Goal: Task Accomplishment & Management: Use online tool/utility

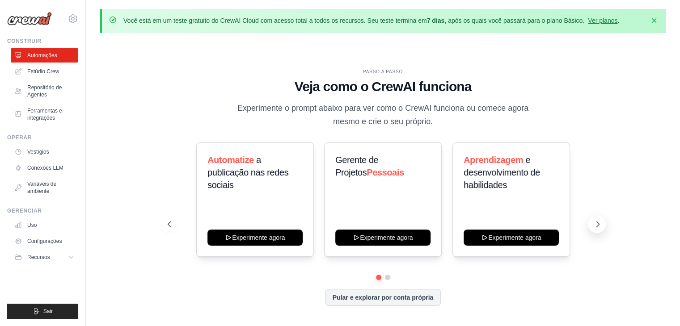
click at [588, 224] on button at bounding box center [597, 224] width 18 height 18
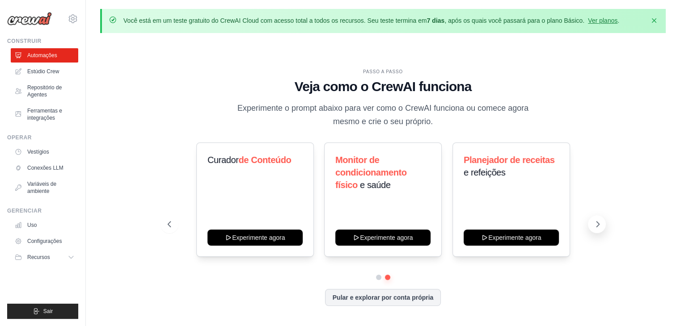
click at [593, 225] on icon at bounding box center [597, 224] width 9 height 9
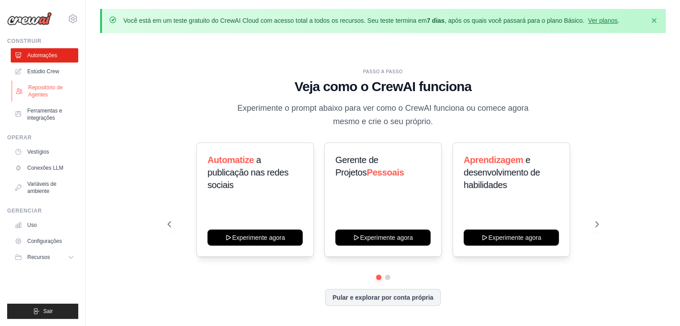
click at [49, 87] on font "Repositório de Agentes" at bounding box center [45, 90] width 34 height 13
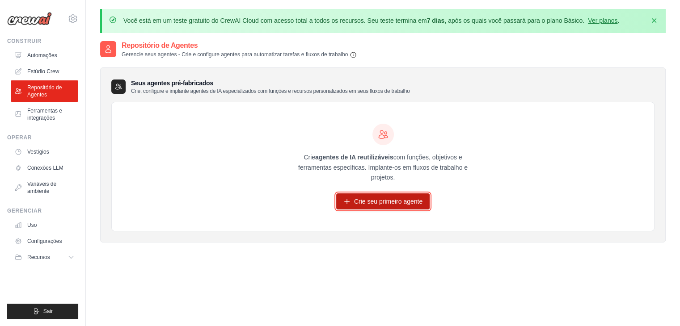
click at [393, 202] on font "Crie seu primeiro agente" at bounding box center [388, 201] width 68 height 7
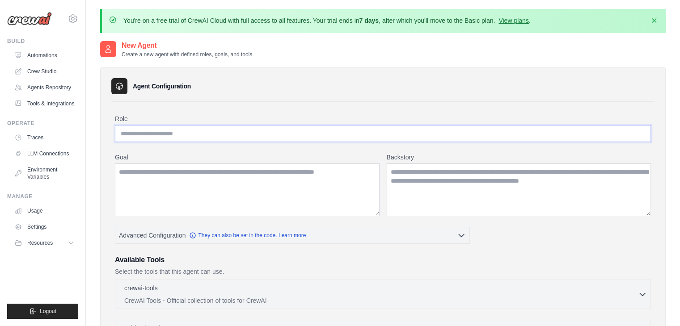
click at [211, 133] on input "Role" at bounding box center [383, 133] width 536 height 17
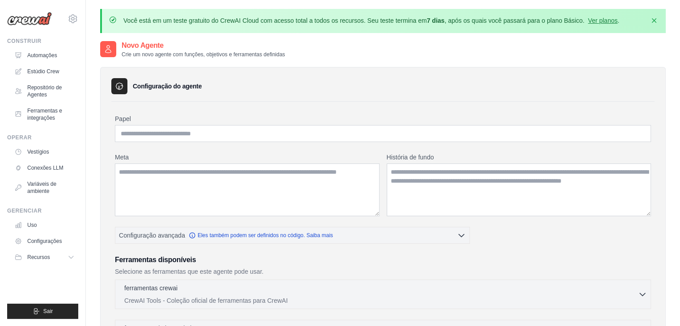
click at [346, 97] on div "Configuração do agente Papel Meta História de fundo Configuração avançada" at bounding box center [382, 311] width 565 height 489
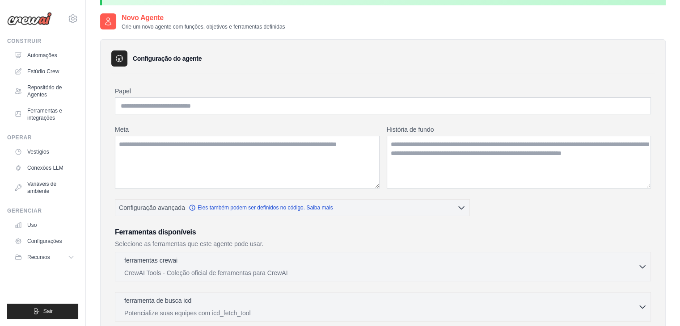
scroll to position [27, 0]
click at [146, 100] on input "Papel" at bounding box center [383, 106] width 536 height 17
type input "**********"
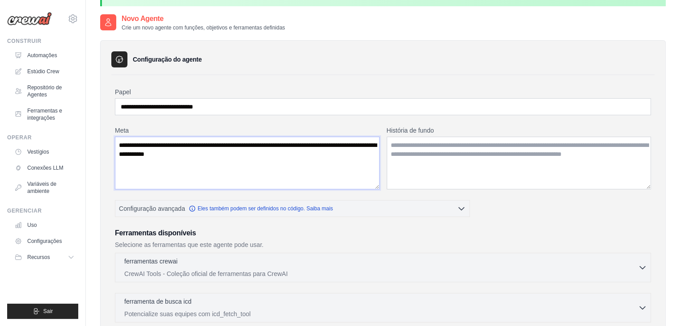
type textarea "**********"
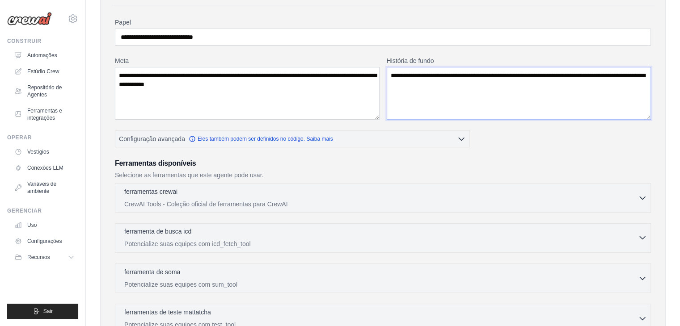
scroll to position [116, 0]
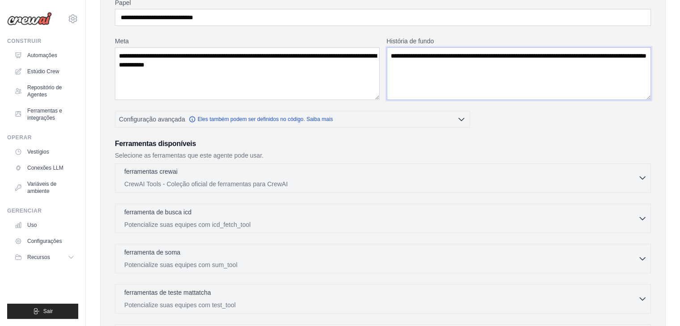
type textarea "**********"
click at [185, 181] on font "CrewAI Tools - Coleção oficial de ferramentas para CrewAI" at bounding box center [205, 184] width 163 height 7
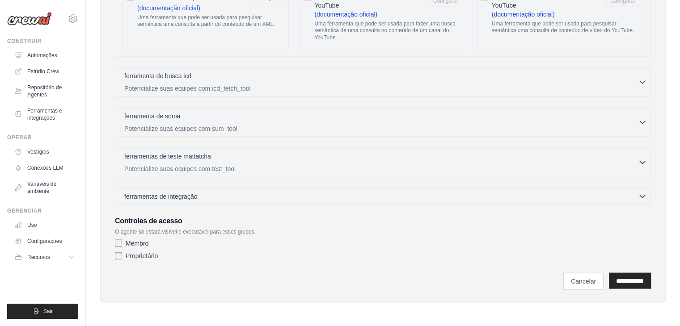
scroll to position [1774, 0]
click at [156, 77] on font "ferramenta de busca icd" at bounding box center [157, 75] width 67 height 7
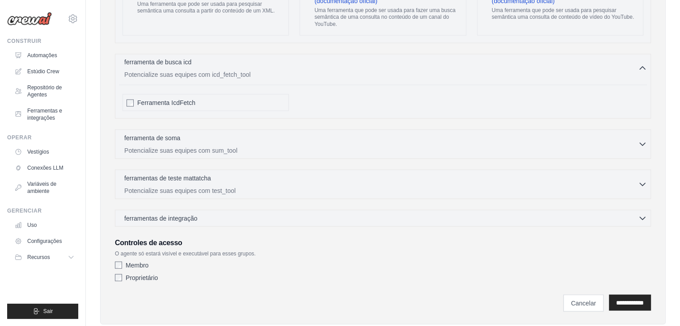
click at [156, 66] on font "ferramenta de busca icd" at bounding box center [157, 62] width 67 height 7
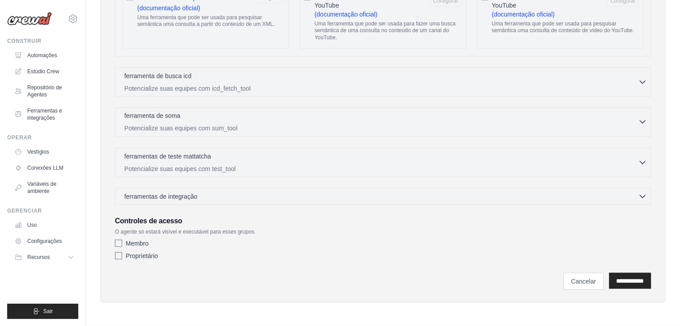
click at [152, 114] on font "ferramenta de soma" at bounding box center [152, 115] width 56 height 7
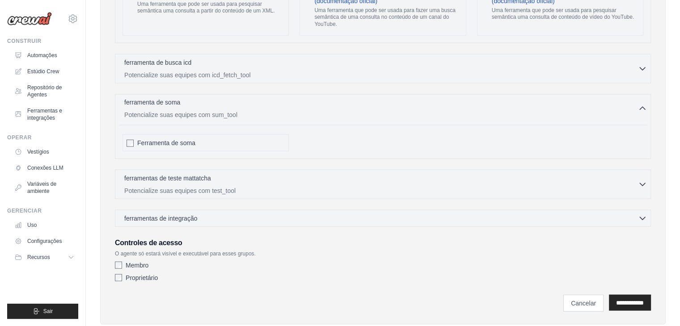
click at [152, 106] on font "ferramenta de soma" at bounding box center [152, 102] width 56 height 7
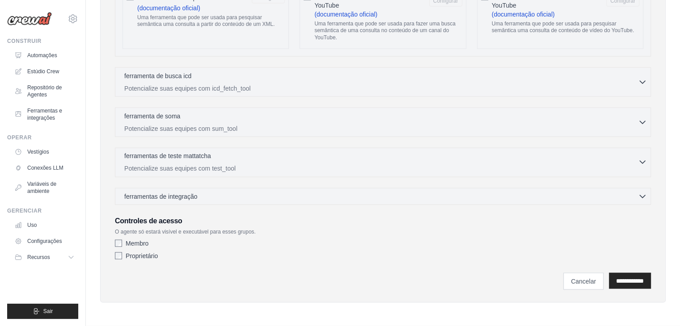
click at [147, 156] on font "ferramentas de teste mattatcha" at bounding box center [167, 155] width 87 height 7
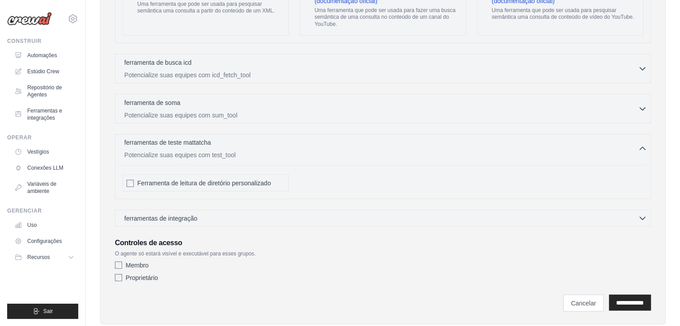
click at [147, 146] on font "ferramentas de teste mattatcha" at bounding box center [167, 142] width 87 height 7
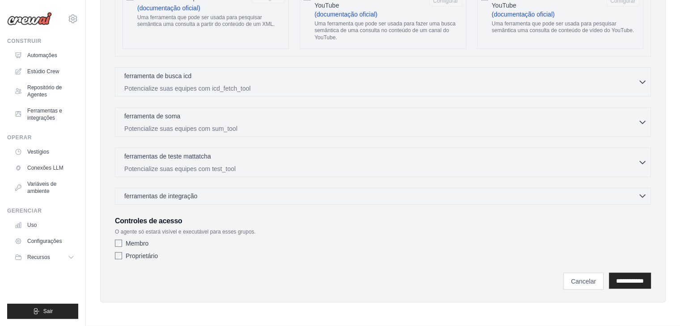
click at [160, 195] on font "ferramentas de integração" at bounding box center [160, 196] width 73 height 7
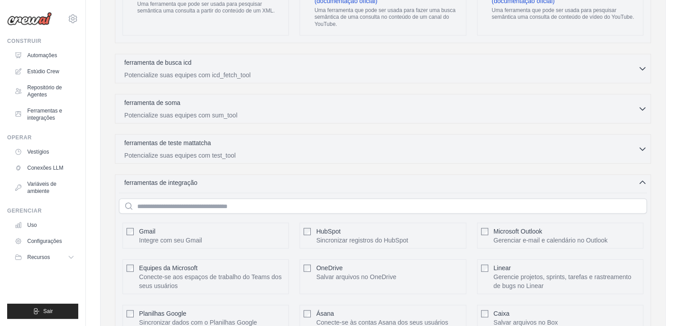
click at [160, 186] on font "ferramentas de integração" at bounding box center [160, 182] width 73 height 7
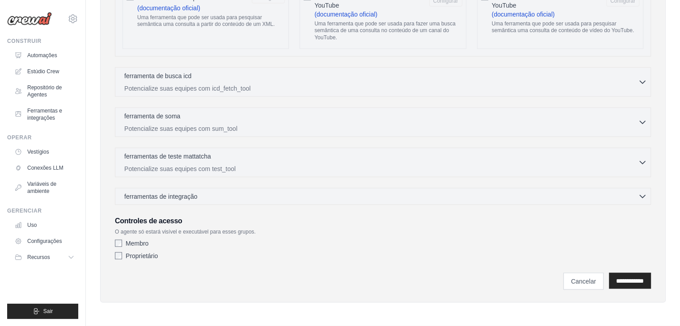
click at [129, 258] on font "Proprietário" at bounding box center [142, 256] width 32 height 7
click at [627, 279] on input "**********" at bounding box center [630, 281] width 42 height 16
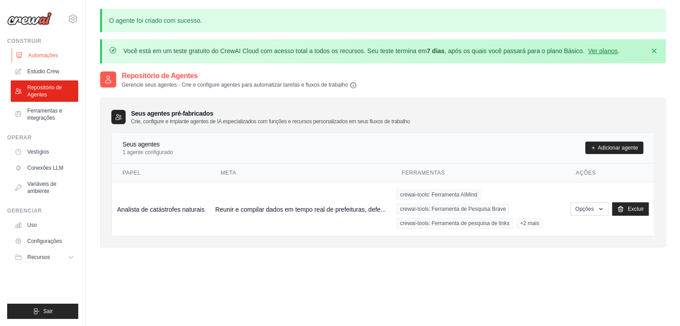
click at [42, 52] on font "Automações" at bounding box center [43, 55] width 30 height 6
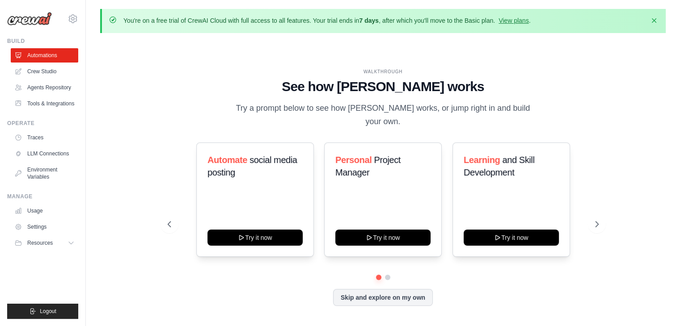
scroll to position [31, 0]
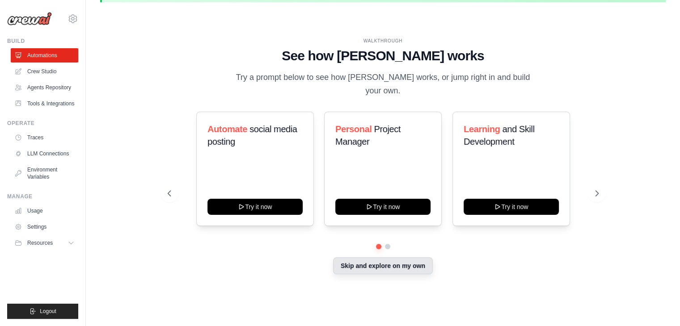
click at [373, 262] on button "Skip and explore on my own" at bounding box center [383, 265] width 100 height 17
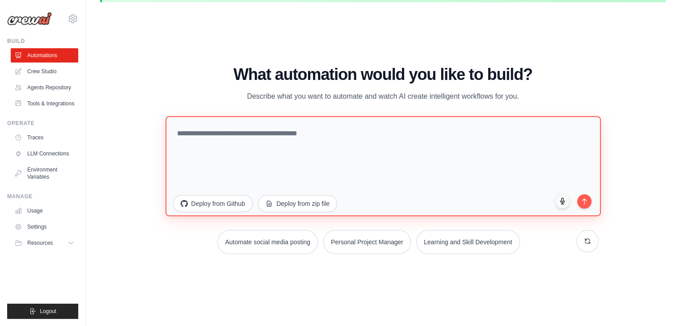
click at [207, 142] on textarea at bounding box center [382, 166] width 435 height 100
click at [241, 135] on textarea at bounding box center [382, 166] width 435 height 100
type textarea "*"
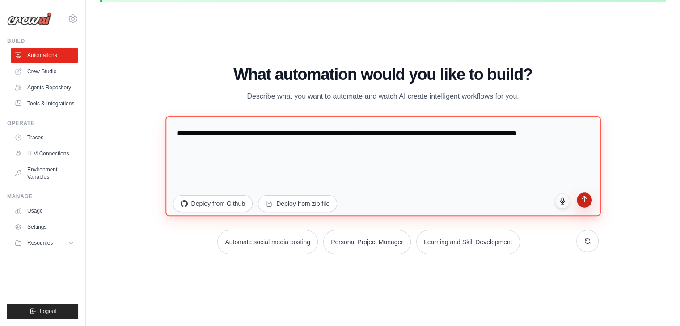
type textarea "**********"
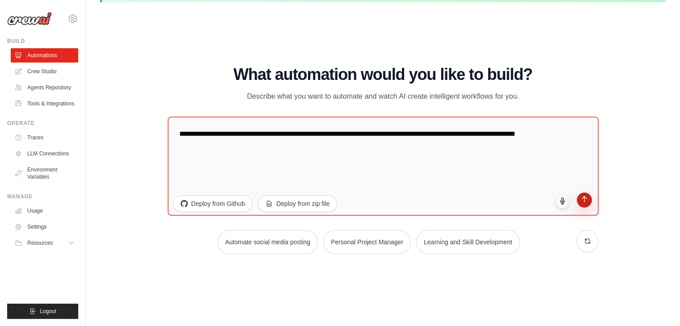
click at [582, 202] on button "submit" at bounding box center [584, 200] width 15 height 15
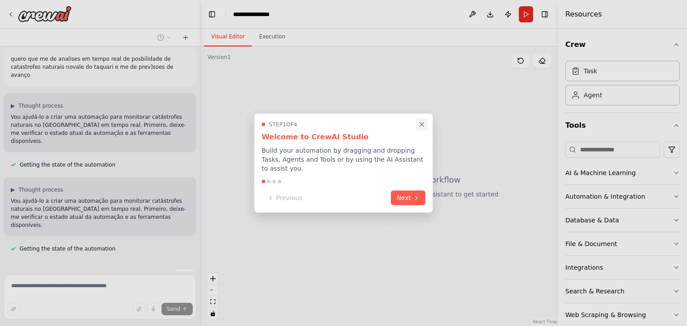
click at [420, 129] on icon "Close walkthrough" at bounding box center [421, 125] width 8 height 8
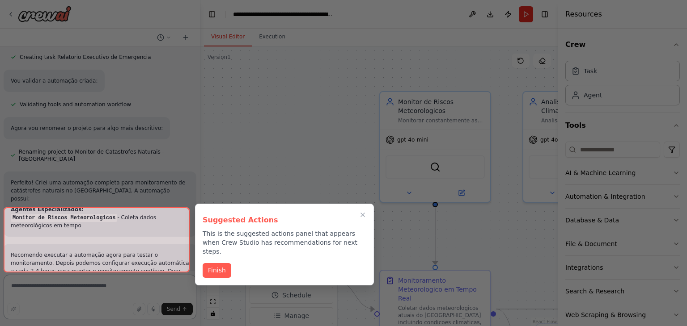
scroll to position [735, 0]
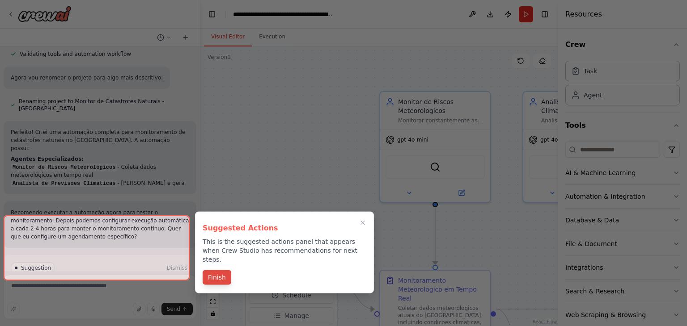
click at [215, 272] on button "Finish" at bounding box center [216, 277] width 29 height 15
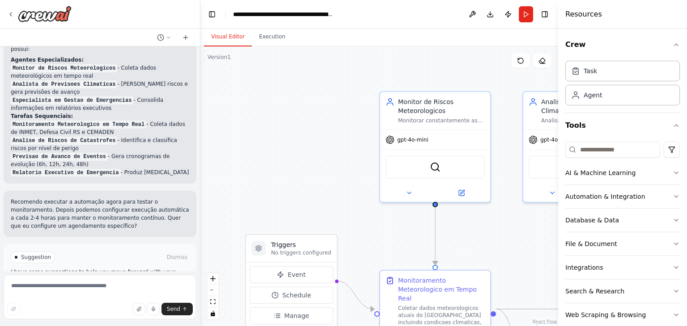
scroll to position [840, 0]
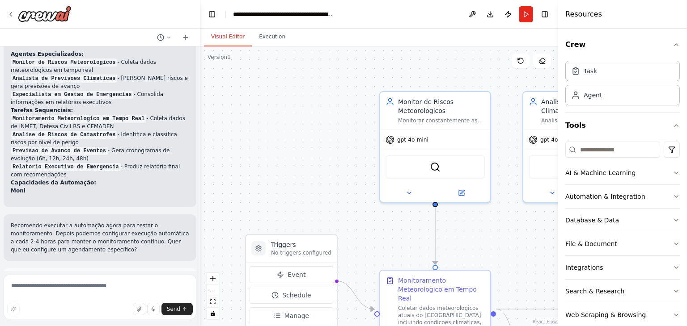
click at [89, 292] on p "I have some suggestions to help you move forward with your automation." at bounding box center [100, 299] width 178 height 14
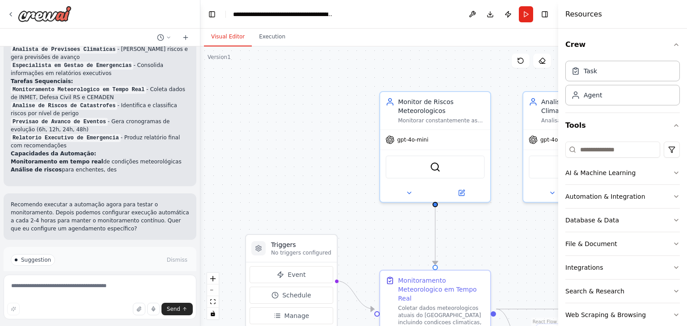
click at [92, 291] on button "Run Automation" at bounding box center [100, 298] width 178 height 14
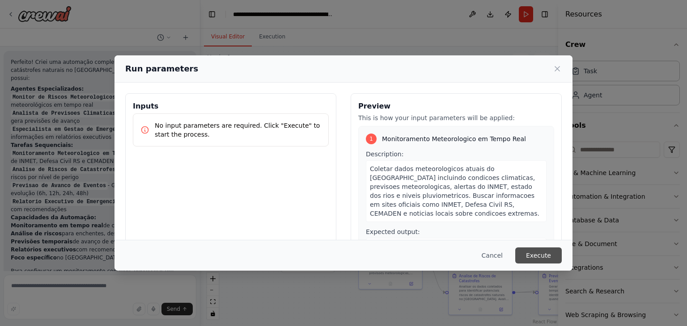
scroll to position [846, 0]
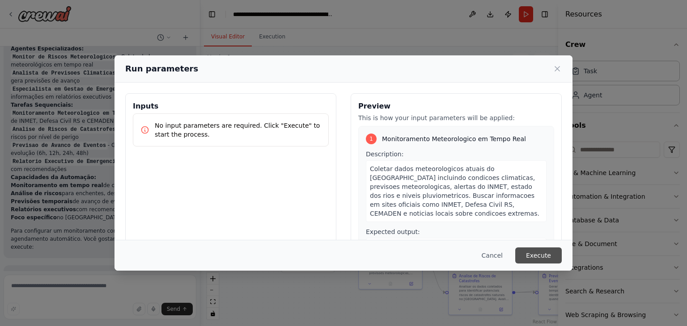
click at [536, 259] on button "Execute" at bounding box center [538, 256] width 46 height 16
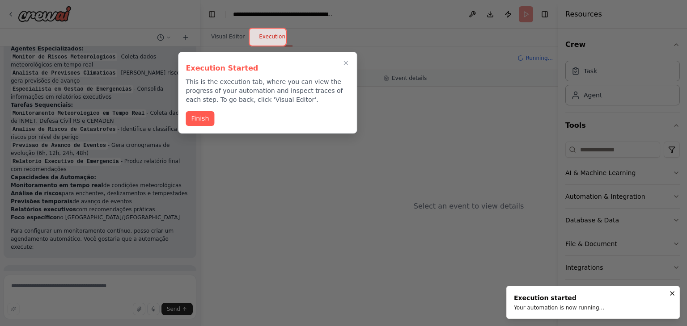
click at [265, 33] on div at bounding box center [268, 37] width 38 height 19
click at [195, 120] on button "Finish" at bounding box center [199, 117] width 29 height 15
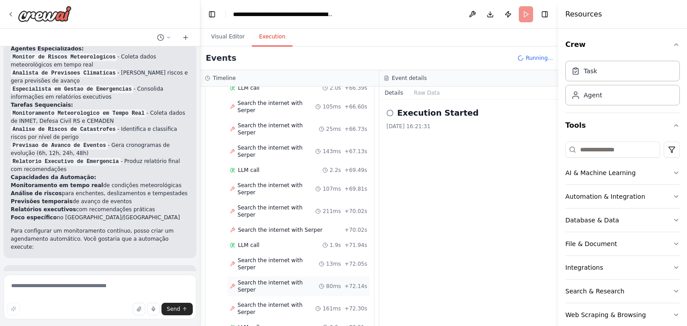
scroll to position [1782, 0]
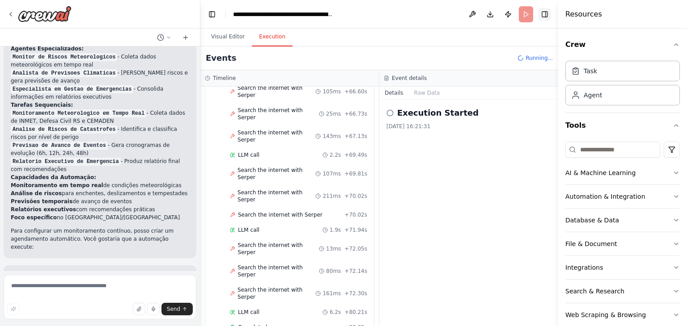
click at [545, 15] on button "Toggle Right Sidebar" at bounding box center [544, 14] width 13 height 13
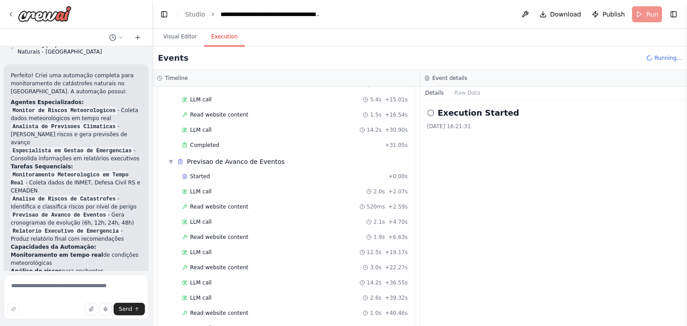
scroll to position [1015, 0]
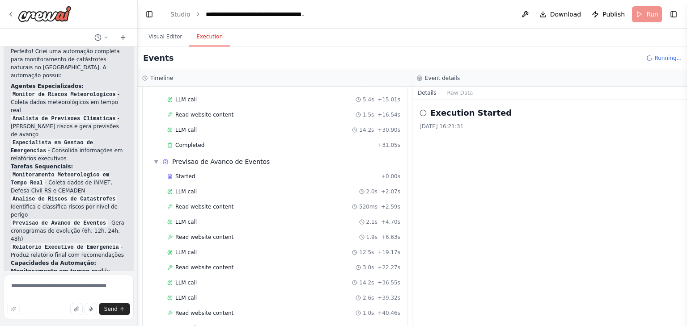
drag, startPoint x: 199, startPoint y: 18, endPoint x: 138, endPoint y: 25, distance: 62.1
click at [138, 25] on div "quero que me de analises em tempo real de posbilidade de catastrofes naturais n…" at bounding box center [343, 163] width 687 height 326
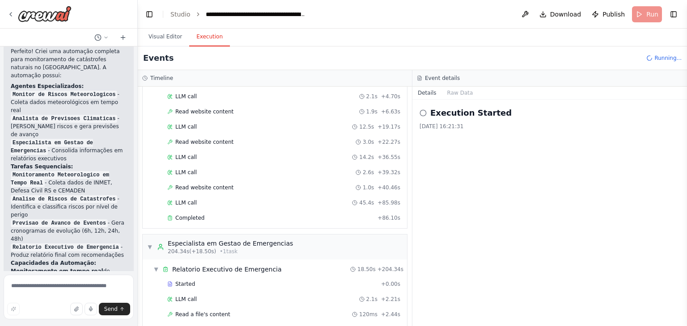
scroll to position [1905, 0]
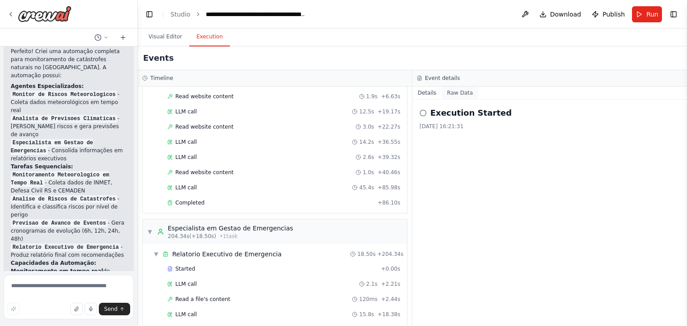
click at [456, 91] on button "Raw Data" at bounding box center [460, 93] width 37 height 13
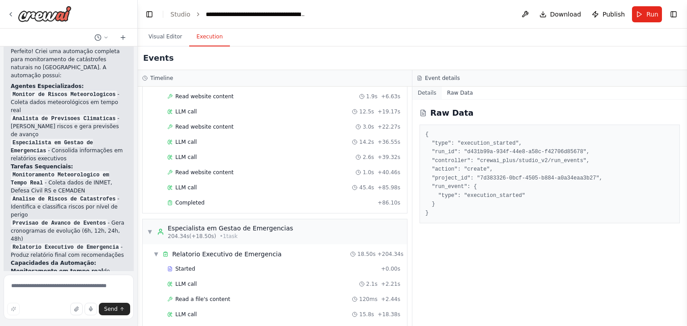
click at [420, 97] on button "Details" at bounding box center [426, 93] width 29 height 13
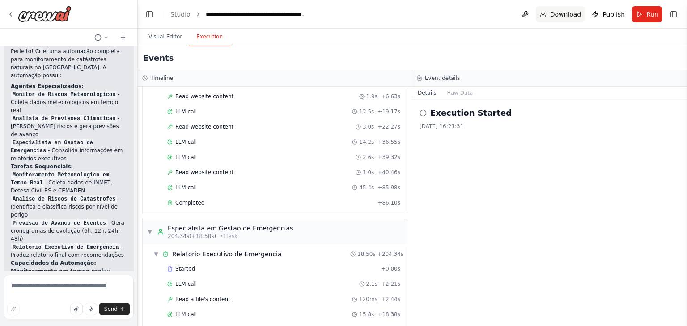
click at [569, 14] on span "Download" at bounding box center [565, 14] width 31 height 9
click at [454, 120] on div "Execution Started 02/10/2025, 16:21:31" at bounding box center [549, 118] width 260 height 23
click at [455, 112] on h2 "Execution Started" at bounding box center [470, 113] width 81 height 13
click at [49, 11] on img at bounding box center [45, 14] width 54 height 16
click at [12, 15] on icon at bounding box center [10, 14] width 7 height 7
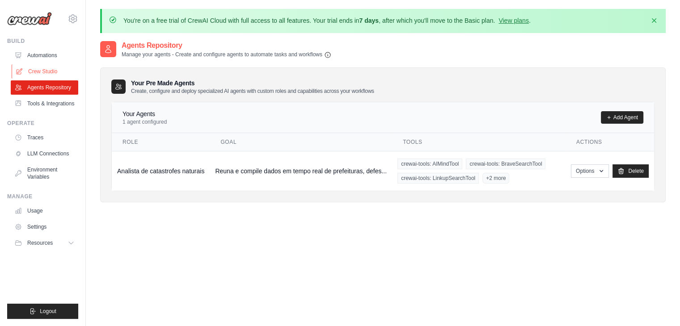
click at [38, 69] on link "Crew Studio" at bounding box center [45, 71] width 67 height 14
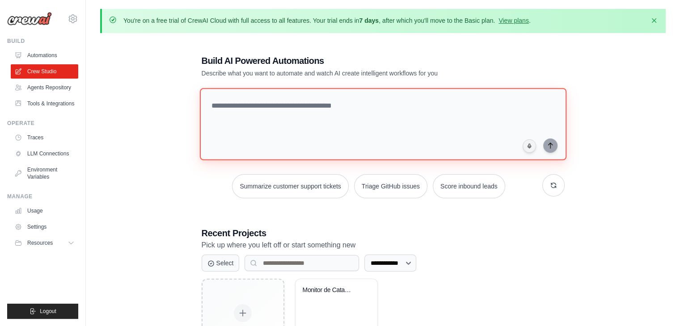
click at [240, 96] on textarea at bounding box center [382, 124] width 367 height 72
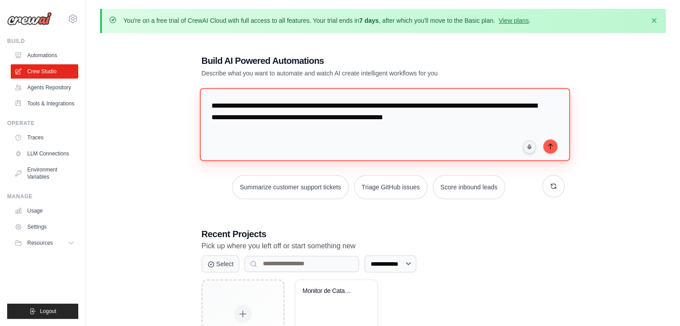
type textarea "**********"
click at [497, 129] on textarea "**********" at bounding box center [382, 124] width 367 height 72
click at [502, 122] on textarea "**********" at bounding box center [382, 124] width 367 height 72
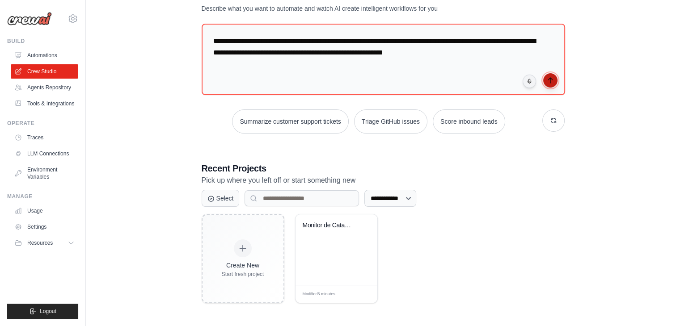
click at [550, 83] on icon "submit" at bounding box center [550, 80] width 7 height 7
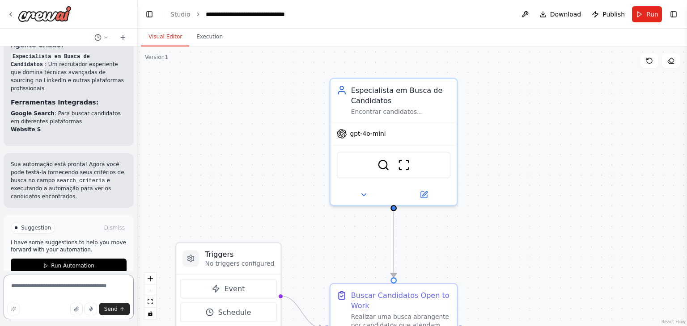
scroll to position [647, 0]
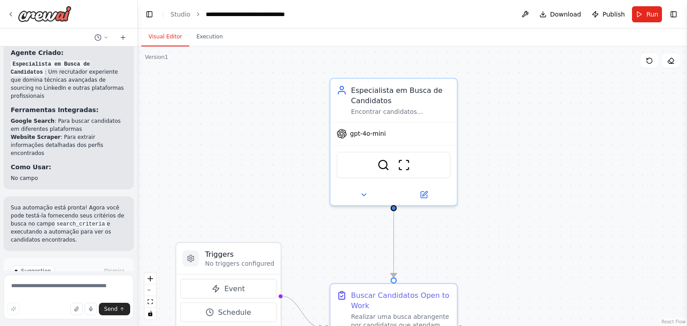
click at [61, 282] on p "I have some suggestions to help you move forward with your automation." at bounding box center [69, 289] width 116 height 14
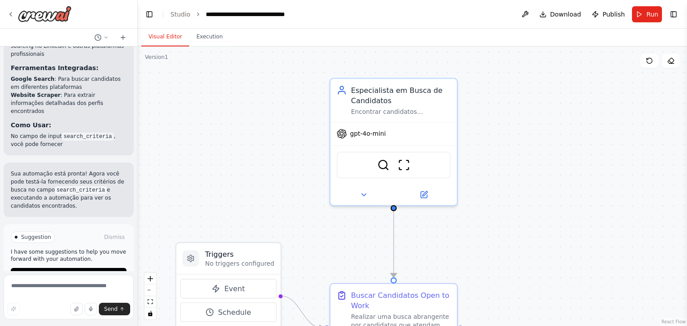
scroll to position [691, 0]
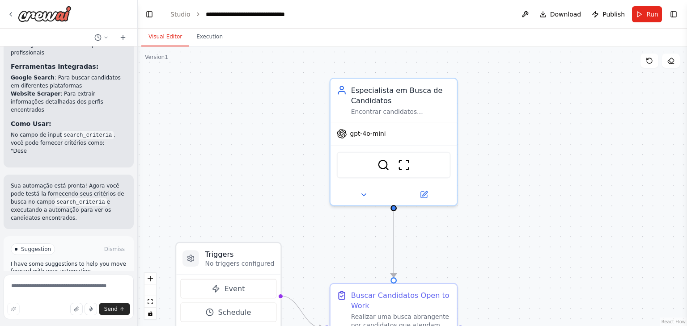
click at [64, 255] on div "Suggestion Dismiss I have some suggestions to help you move forward with your a…" at bounding box center [69, 269] width 116 height 51
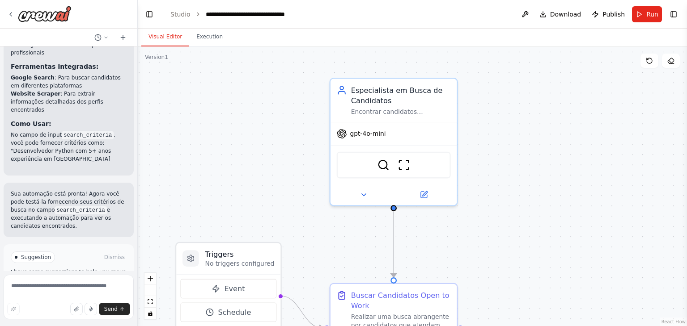
click at [64, 263] on div "Suggestion Dismiss I have some suggestions to help you move forward with your a…" at bounding box center [69, 277] width 116 height 51
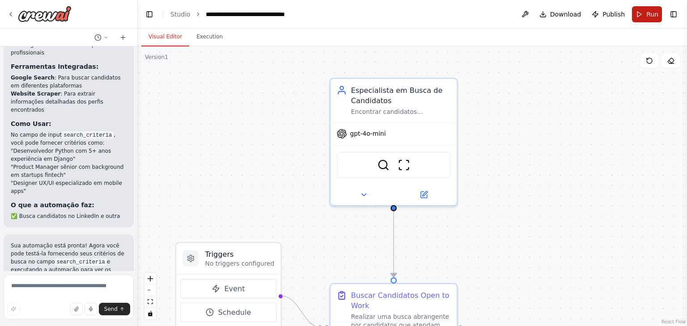
click at [646, 17] on button "Run" at bounding box center [647, 14] width 30 height 16
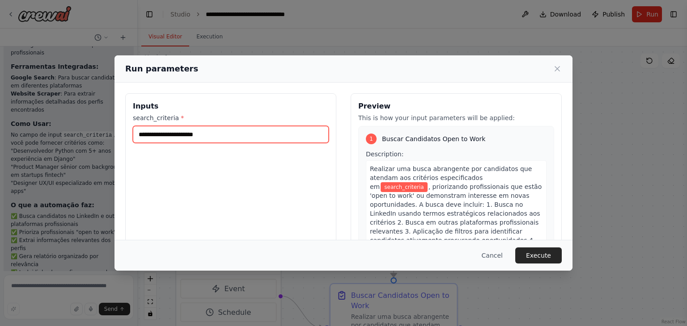
click at [239, 135] on input "search_criteria *" at bounding box center [231, 134] width 196 height 17
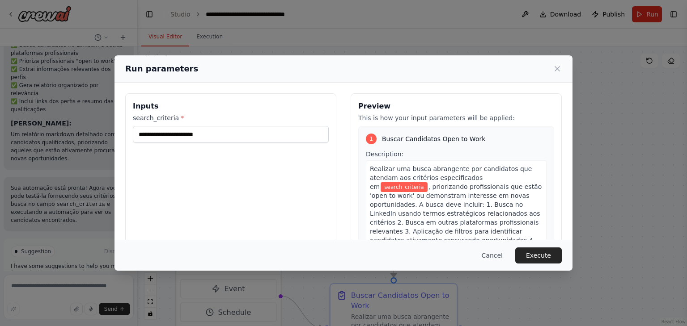
click at [235, 188] on div "Inputs search_criteria *" at bounding box center [230, 199] width 211 height 212
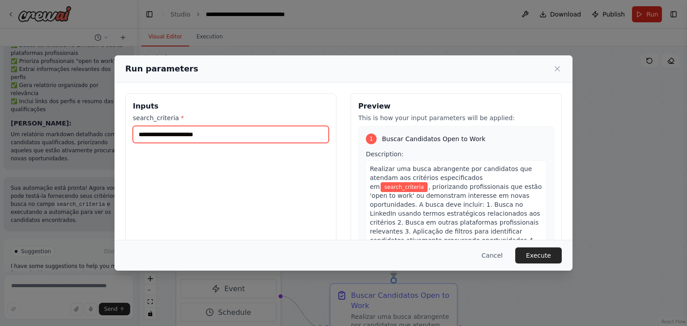
click at [223, 138] on input "search_criteria *" at bounding box center [231, 134] width 196 height 17
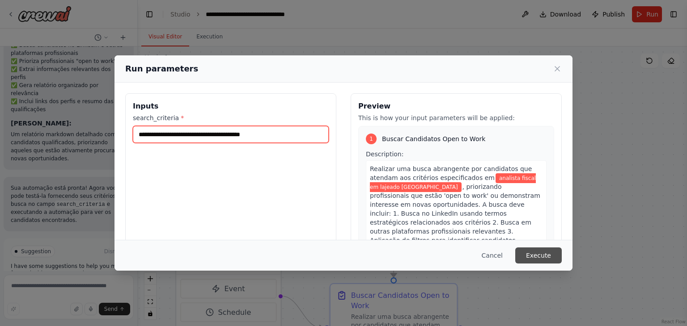
type input "**********"
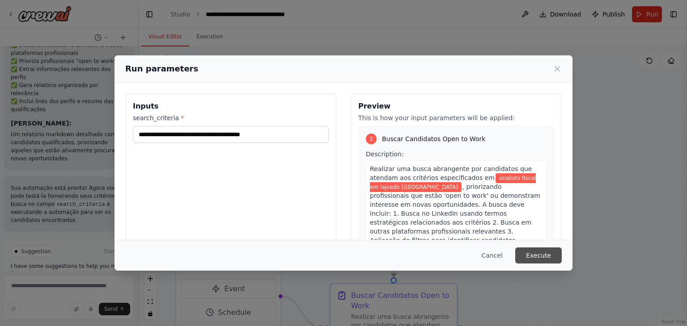
click at [547, 255] on button "Execute" at bounding box center [538, 256] width 46 height 16
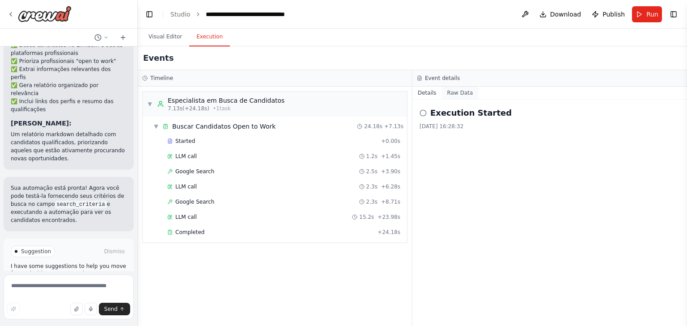
click at [458, 94] on button "Raw Data" at bounding box center [460, 93] width 37 height 13
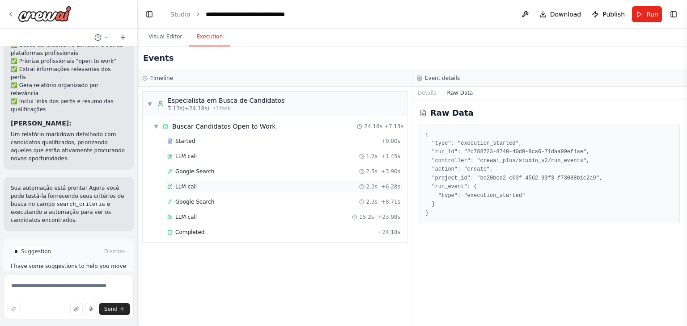
click at [272, 187] on div "LLM call 2.3s + 6.28s" at bounding box center [283, 186] width 233 height 7
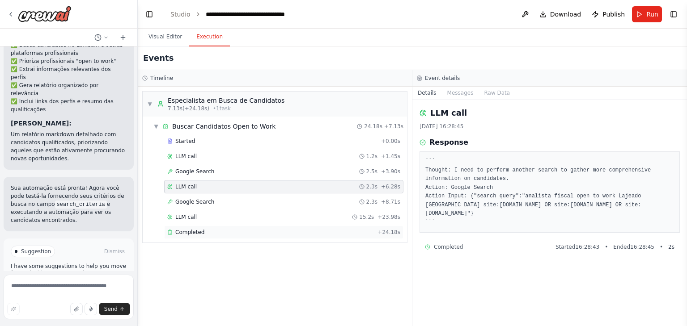
click at [204, 232] on div "Completed" at bounding box center [270, 232] width 206 height 7
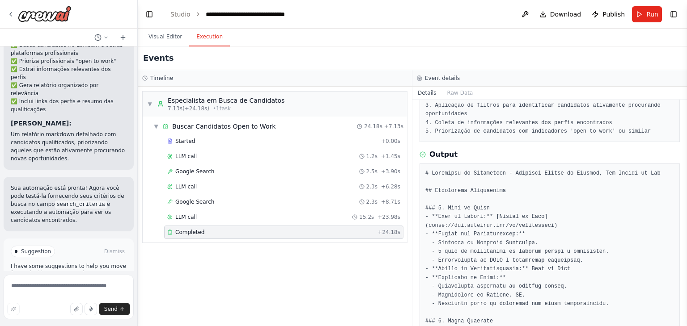
scroll to position [134, 0]
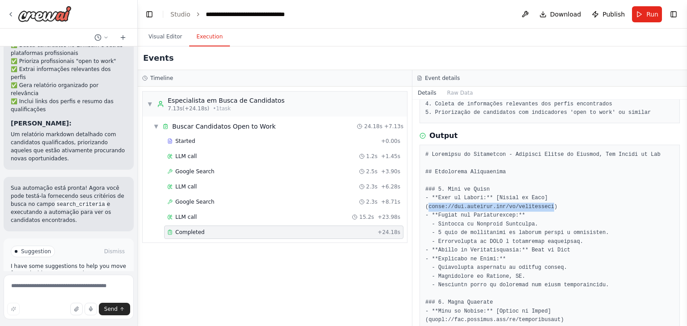
drag, startPoint x: 539, startPoint y: 187, endPoint x: 655, endPoint y: 189, distance: 116.2
copy pre "https://www.linkedin.com/in/joaodasilva"
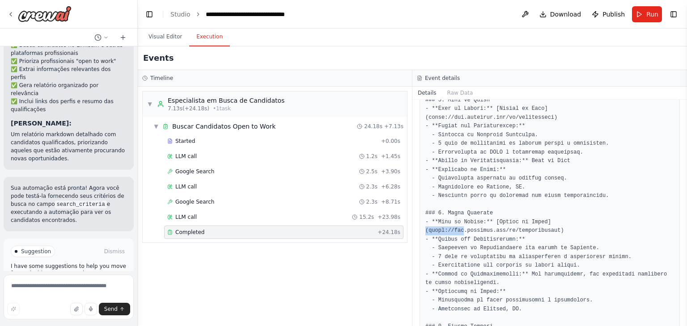
drag, startPoint x: 540, startPoint y: 204, endPoint x: 574, endPoint y: 202, distance: 34.0
click at [574, 202] on pre at bounding box center [549, 279] width 249 height 436
click at [577, 202] on pre at bounding box center [549, 279] width 249 height 436
click at [544, 204] on pre at bounding box center [549, 279] width 249 height 436
drag, startPoint x: 543, startPoint y: 204, endPoint x: 665, endPoint y: 202, distance: 122.0
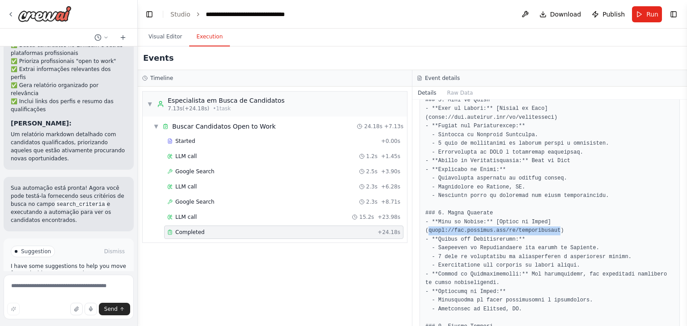
click at [665, 202] on pre at bounding box center [549, 279] width 249 height 436
copy pre "https://www.linkedin.com/in/mariaoliveira"
click at [55, 287] on textarea at bounding box center [69, 297] width 130 height 45
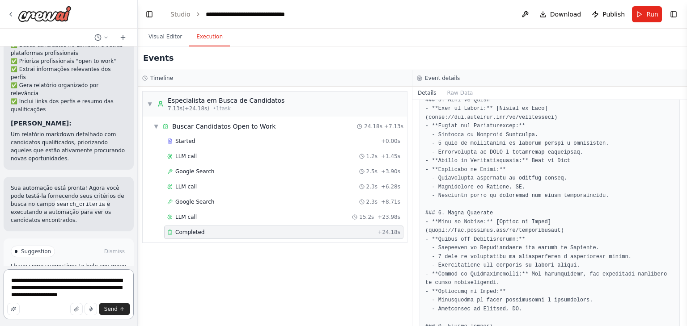
type textarea "**********"
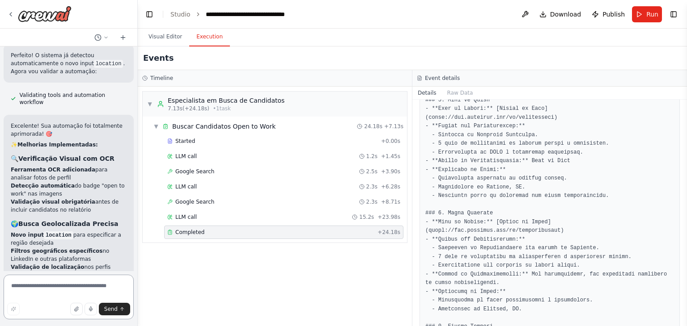
scroll to position [1682, 0]
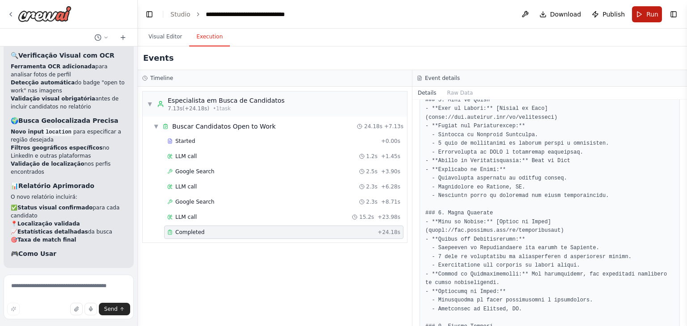
click at [651, 17] on span "Run" at bounding box center [652, 14] width 12 height 9
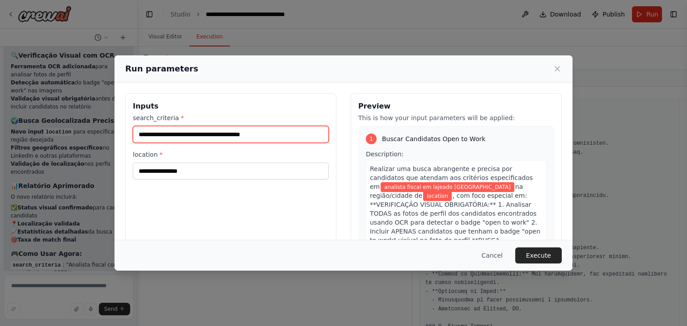
scroll to position [1841, 0]
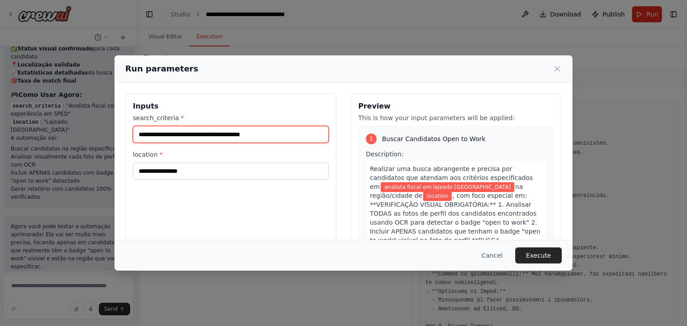
drag, startPoint x: 268, startPoint y: 137, endPoint x: 176, endPoint y: 143, distance: 92.3
click at [176, 143] on div "**********" at bounding box center [231, 147] width 196 height 66
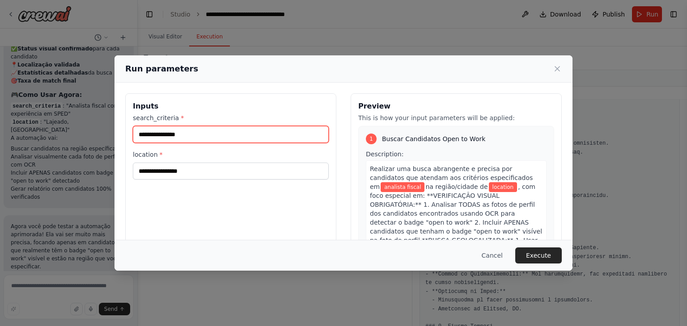
type input "**********"
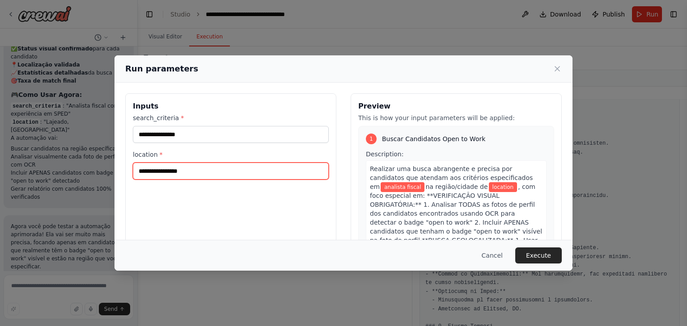
click at [177, 174] on input "location *" at bounding box center [231, 171] width 196 height 17
paste input "**********"
drag, startPoint x: 147, startPoint y: 170, endPoint x: 115, endPoint y: 171, distance: 32.2
click at [115, 171] on div "**********" at bounding box center [343, 199] width 458 height 233
type input "**********"
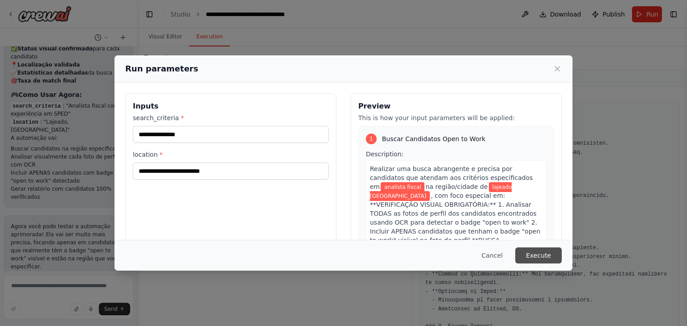
click at [533, 258] on button "Execute" at bounding box center [538, 256] width 46 height 16
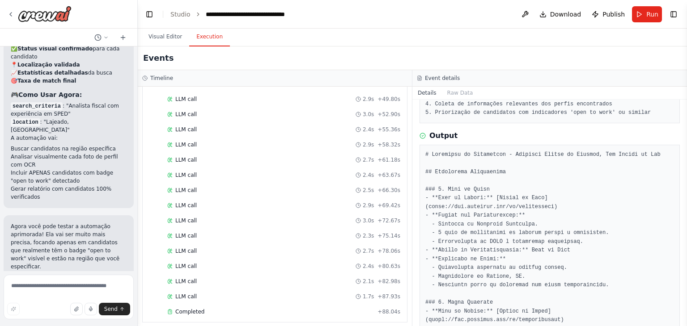
scroll to position [0, 0]
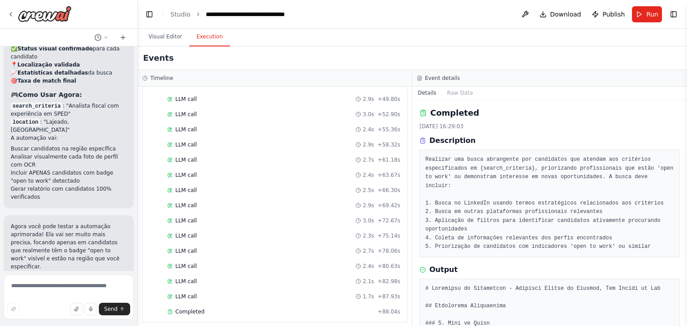
click at [428, 95] on button "Details" at bounding box center [426, 93] width 29 height 13
click at [455, 93] on button "Raw Data" at bounding box center [460, 93] width 37 height 13
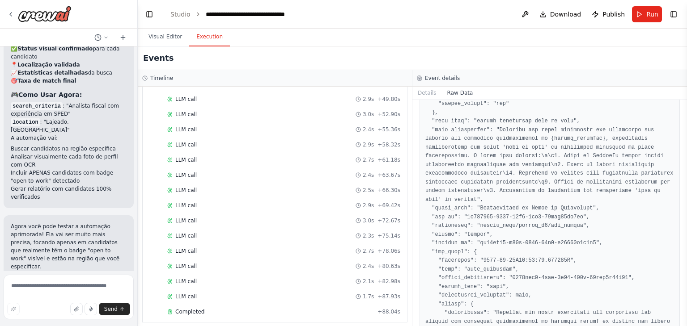
scroll to position [849, 0]
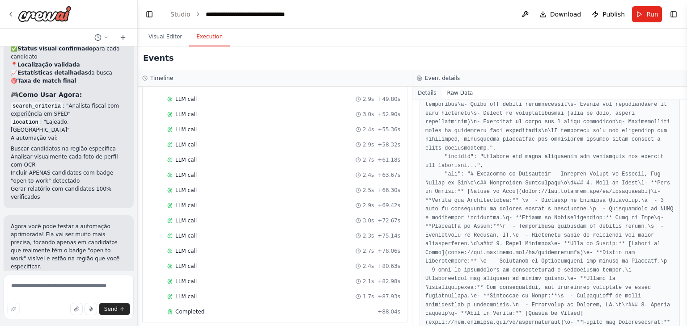
click at [428, 93] on button "Details" at bounding box center [426, 93] width 29 height 13
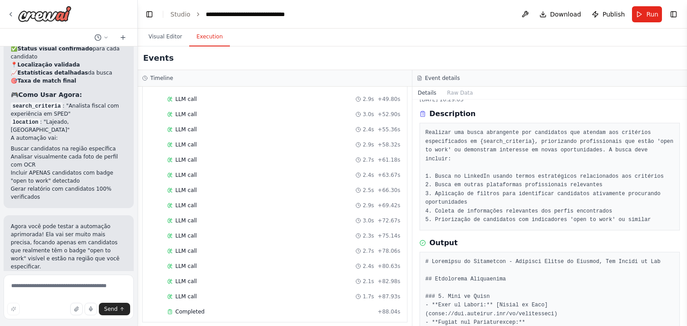
scroll to position [0, 0]
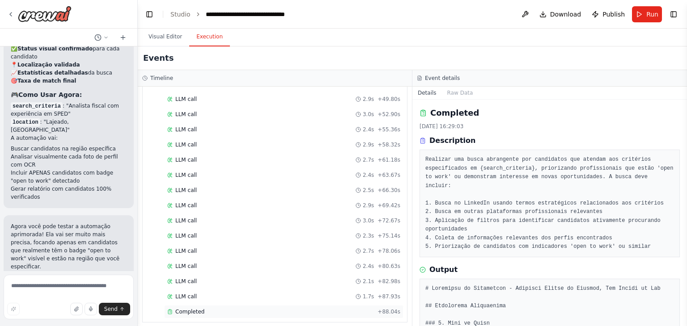
click at [192, 308] on span "Completed" at bounding box center [189, 311] width 29 height 7
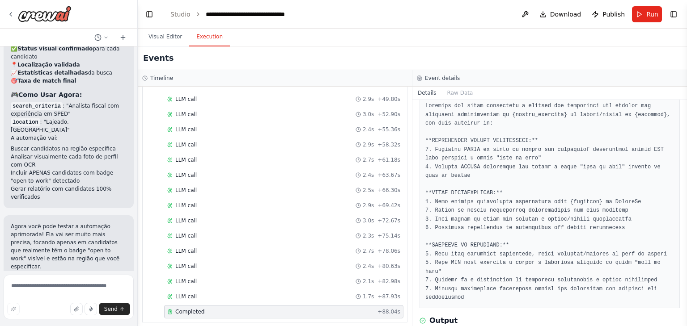
scroll to position [100, 0]
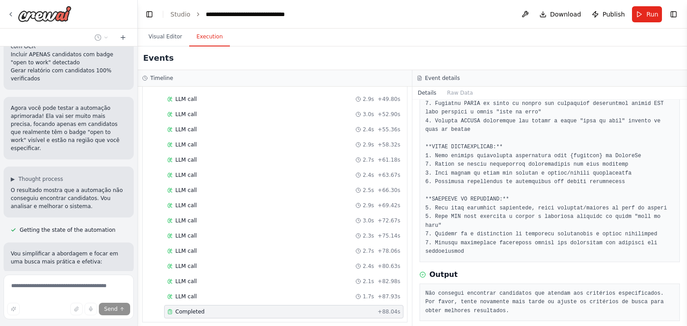
scroll to position [2032, 0]
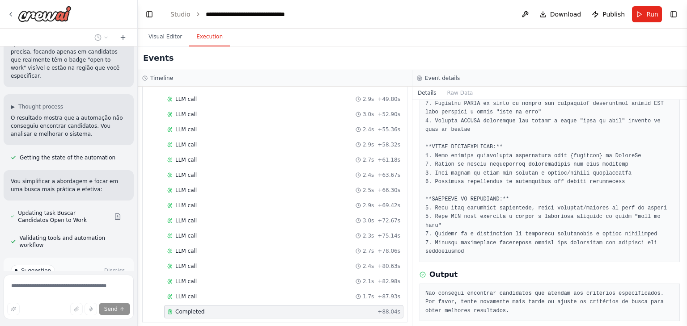
click at [62, 305] on span "Run Automation" at bounding box center [72, 308] width 43 height 7
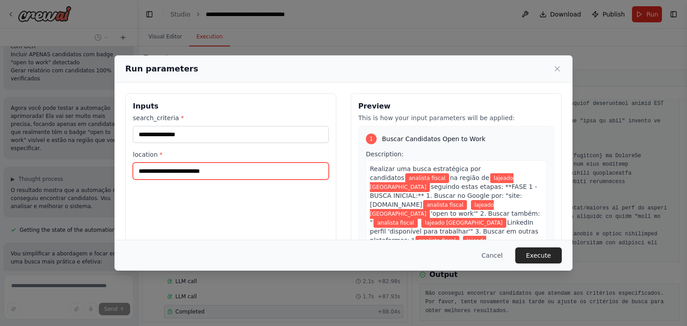
drag, startPoint x: 231, startPoint y: 177, endPoint x: 161, endPoint y: 177, distance: 69.7
click at [161, 177] on input "**********" at bounding box center [231, 171] width 196 height 17
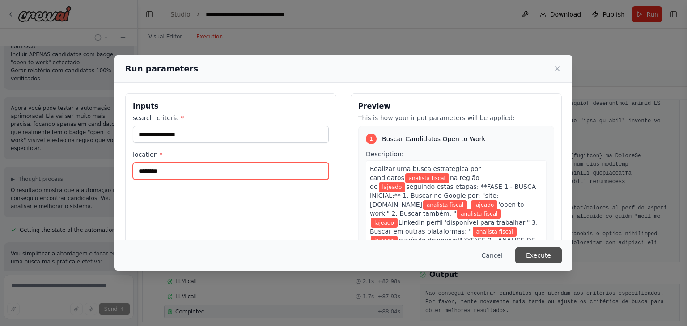
type input "*******"
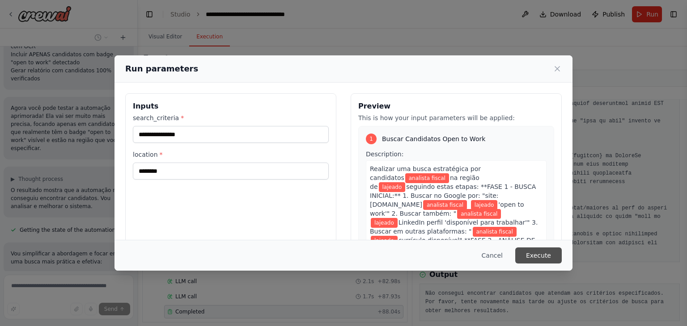
click at [542, 251] on button "Execute" at bounding box center [538, 256] width 46 height 16
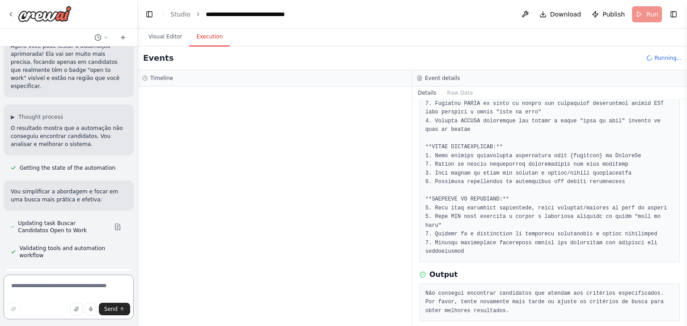
scroll to position [2161, 0]
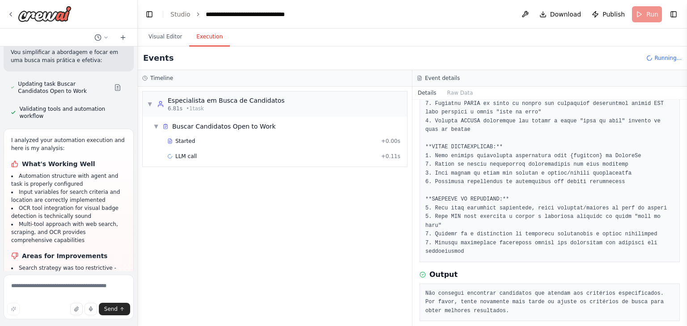
click at [649, 17] on header "**********" at bounding box center [412, 14] width 549 height 29
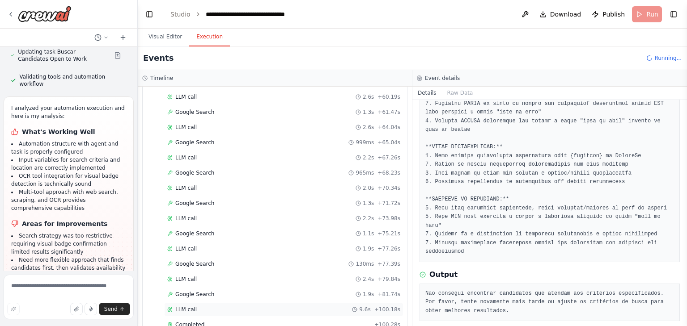
scroll to position [586, 0]
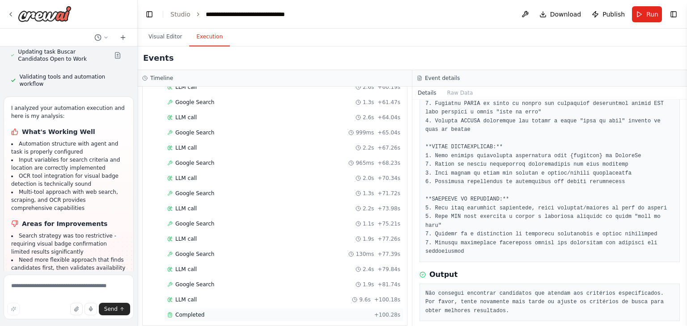
click at [308, 308] on div "Completed + 100.28s" at bounding box center [283, 314] width 239 height 13
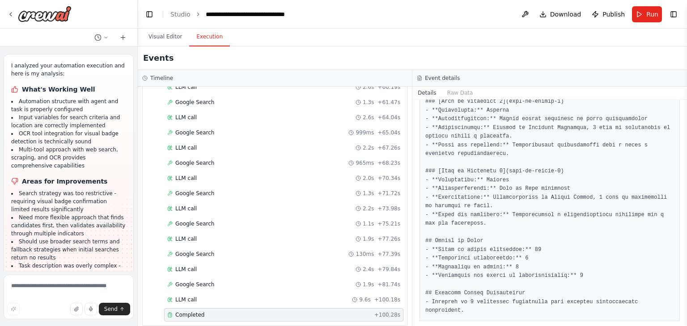
scroll to position [2266, 0]
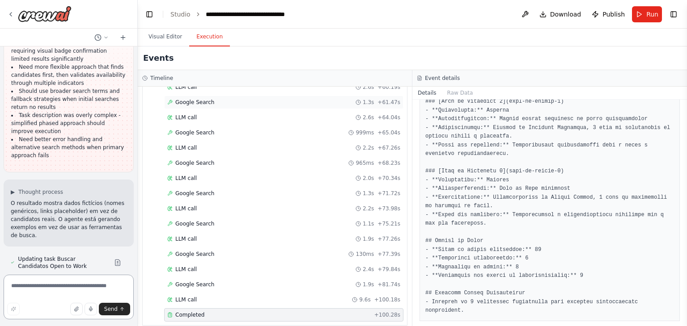
scroll to position [2649, 0]
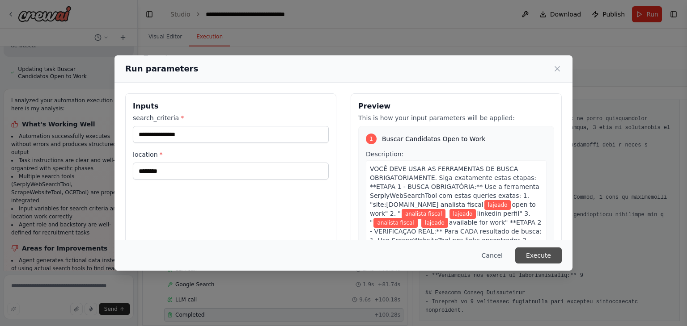
click at [549, 261] on button "Execute" at bounding box center [538, 256] width 46 height 16
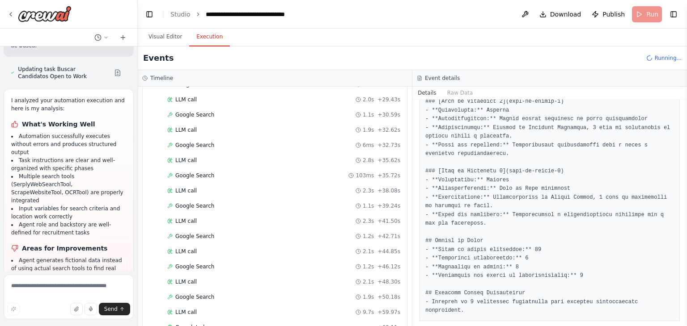
scroll to position [375, 0]
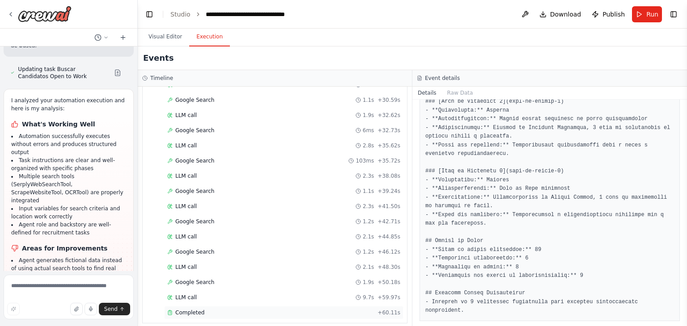
click at [196, 309] on span "Completed" at bounding box center [189, 312] width 29 height 7
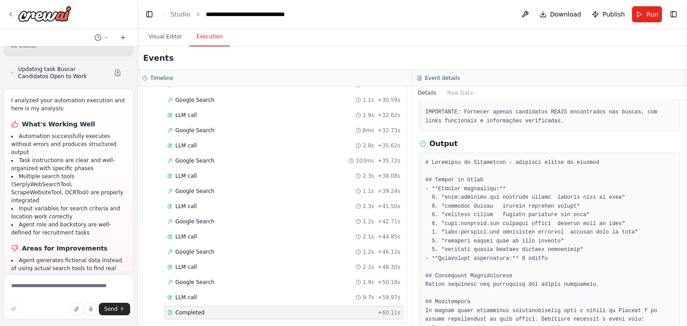
scroll to position [282, 0]
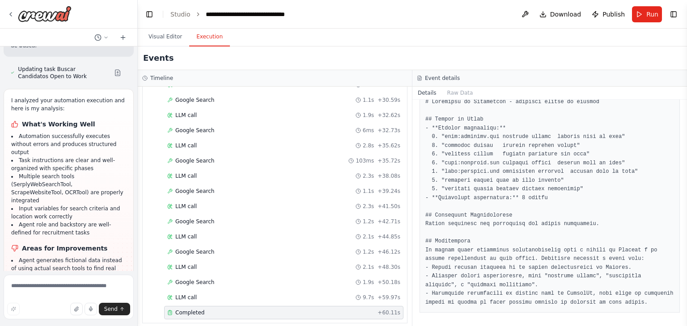
click at [183, 306] on div "Completed + 60.11s" at bounding box center [283, 312] width 239 height 13
click at [645, 16] on button "Run" at bounding box center [647, 14] width 30 height 16
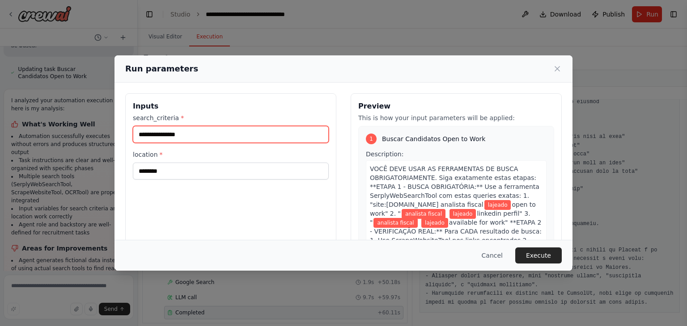
drag, startPoint x: 186, startPoint y: 134, endPoint x: 61, endPoint y: 148, distance: 126.0
click at [61, 148] on div "**********" at bounding box center [343, 163] width 687 height 326
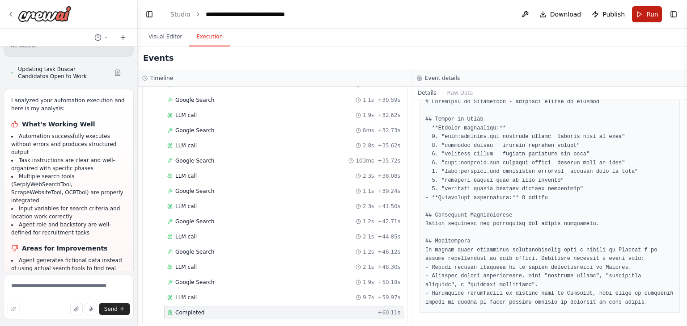
click at [645, 17] on button "Run" at bounding box center [647, 14] width 30 height 16
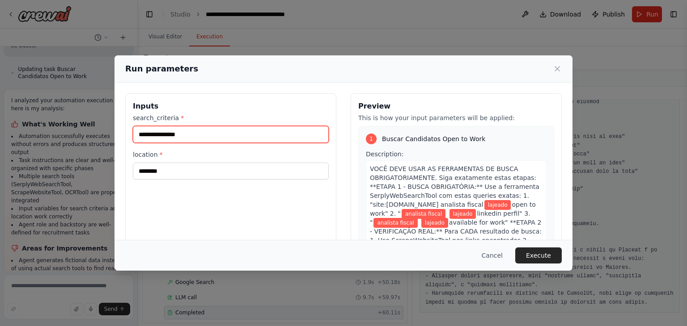
click at [194, 132] on input "**********" at bounding box center [231, 134] width 196 height 17
type input "**********"
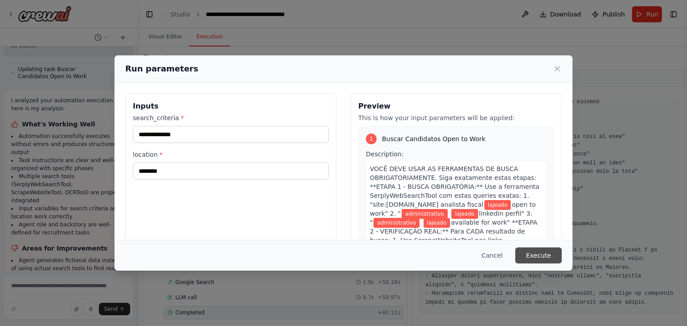
click at [537, 256] on button "Execute" at bounding box center [538, 256] width 46 height 16
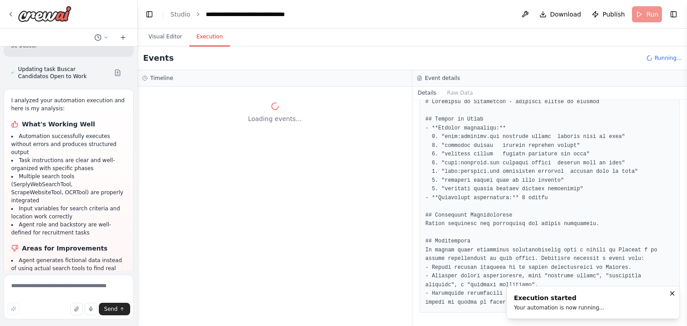
drag, startPoint x: 296, startPoint y: 265, endPoint x: 289, endPoint y: 275, distance: 12.2
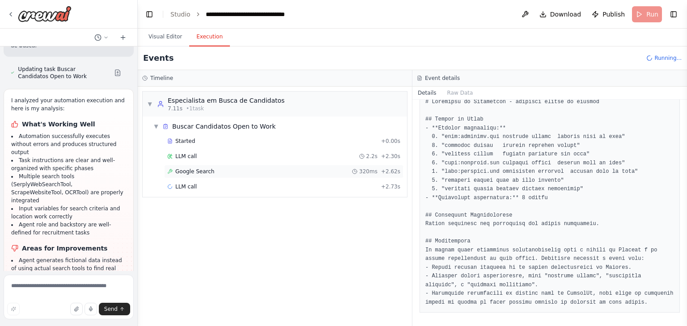
click at [217, 169] on div "Google Search 320ms + 2.62s" at bounding box center [283, 171] width 233 height 7
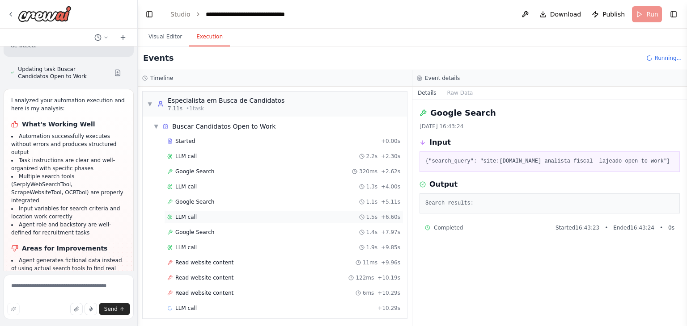
click at [227, 214] on div "LLM call 1.5s + 6.60s" at bounding box center [283, 217] width 233 height 7
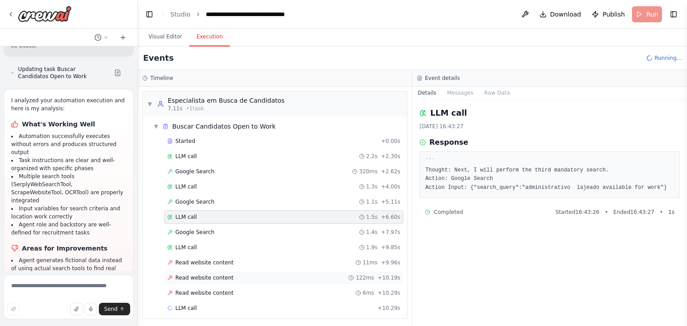
click at [207, 274] on span "Read website content" at bounding box center [204, 277] width 58 height 7
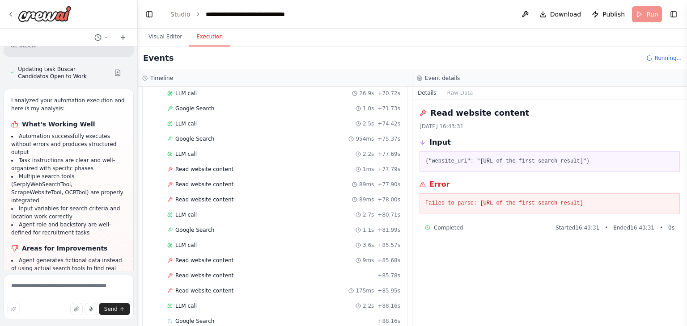
scroll to position [631, 0]
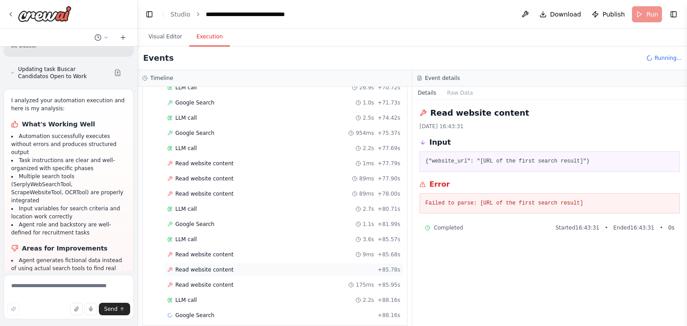
click at [192, 266] on span "Read website content" at bounding box center [204, 269] width 58 height 7
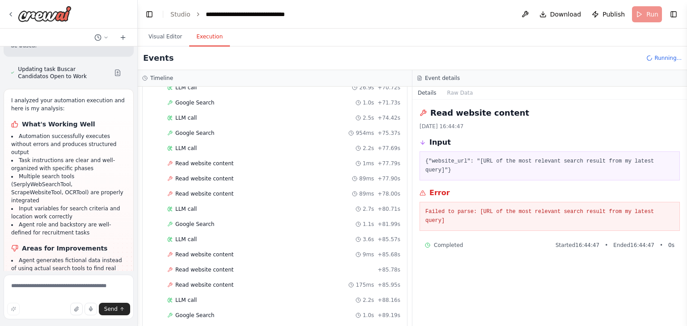
scroll to position [646, 0]
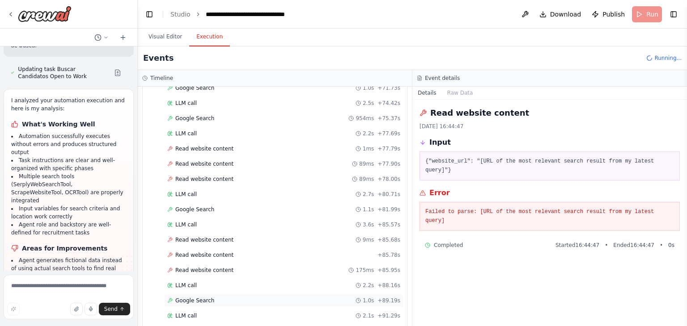
click at [196, 297] on span "Google Search" at bounding box center [194, 300] width 39 height 7
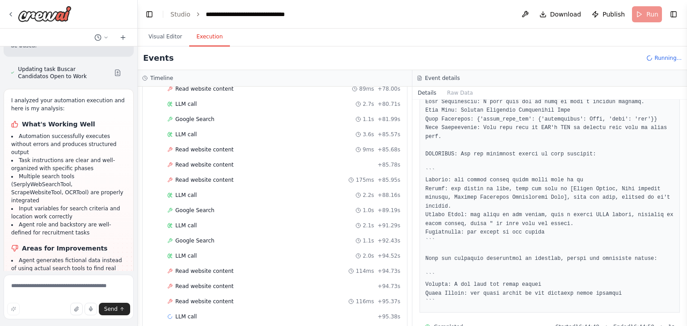
scroll to position [234, 0]
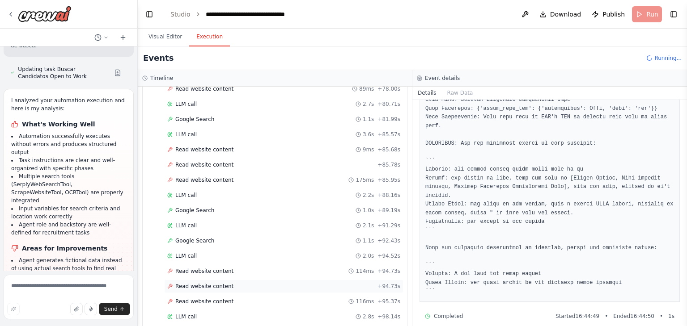
click at [196, 280] on div "Read website content + 94.73s" at bounding box center [283, 286] width 239 height 13
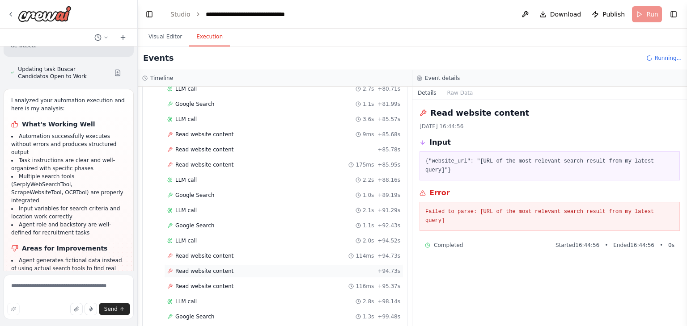
scroll to position [766, 0]
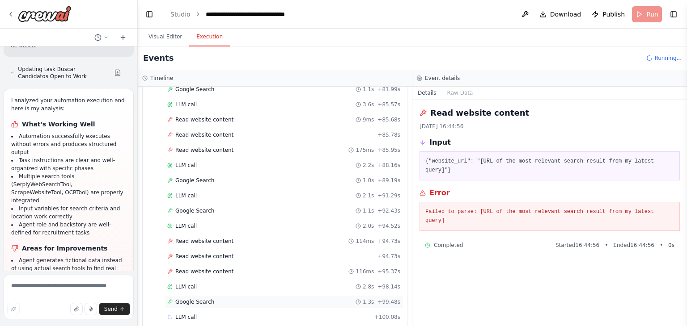
click at [194, 299] on span "Google Search" at bounding box center [194, 302] width 39 height 7
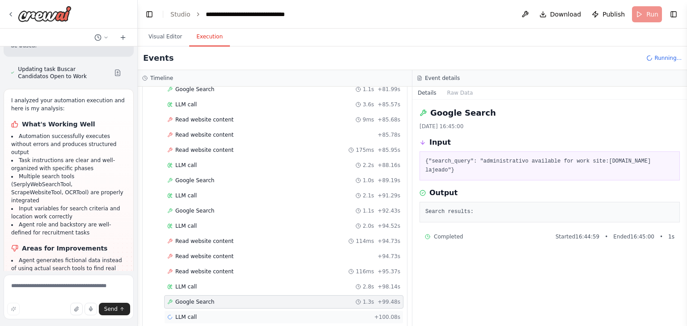
click at [188, 314] on span "LLM call" at bounding box center [185, 317] width 21 height 7
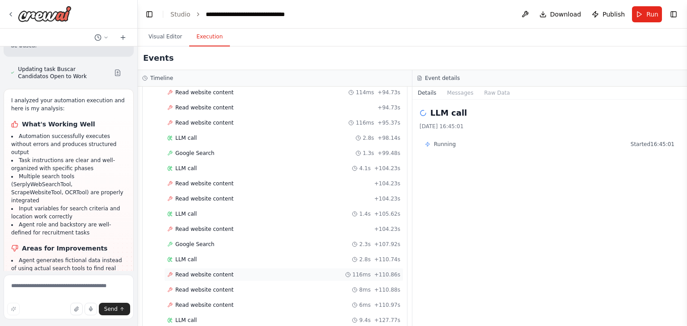
scroll to position [931, 0]
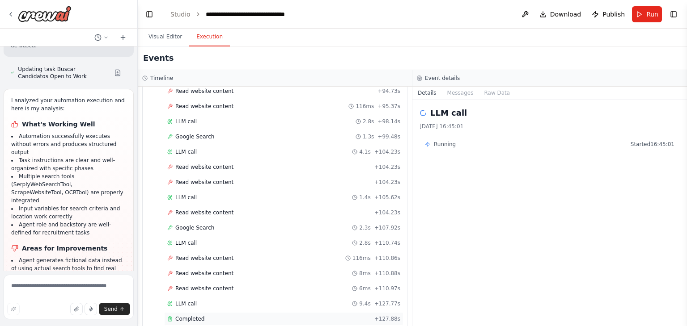
click at [206, 316] on div "Completed" at bounding box center [268, 319] width 203 height 7
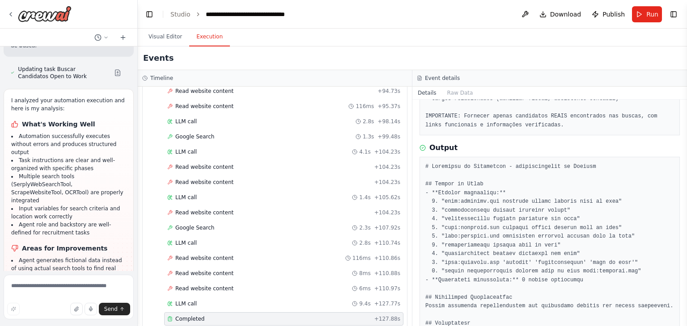
scroll to position [291, 0]
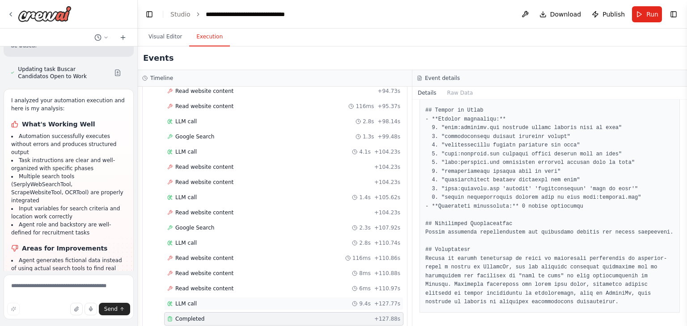
click at [200, 300] on div "LLM call 9.4s + 127.77s" at bounding box center [283, 303] width 233 height 7
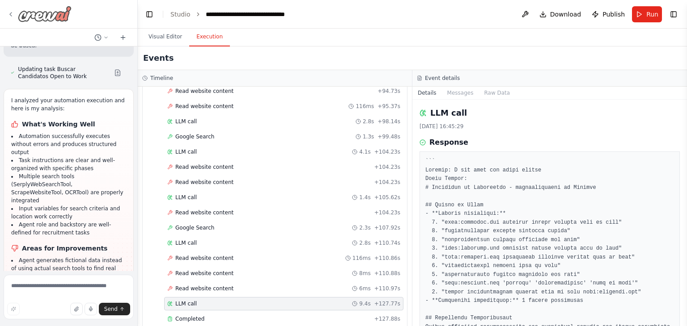
click at [12, 19] on div at bounding box center [39, 14] width 64 height 16
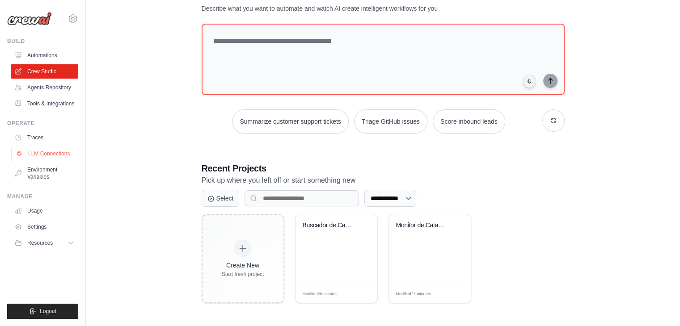
click at [35, 154] on link "LLM Connections" at bounding box center [45, 154] width 67 height 14
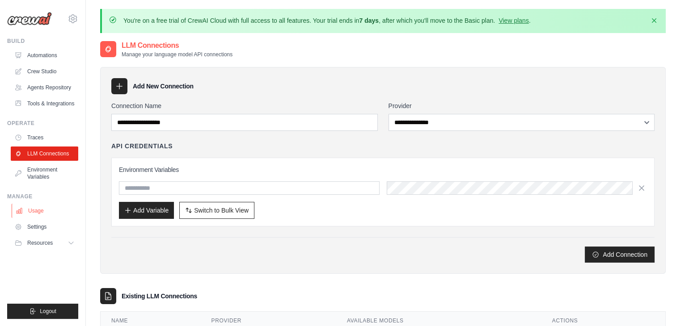
click at [41, 206] on link "Usage" at bounding box center [45, 211] width 67 height 14
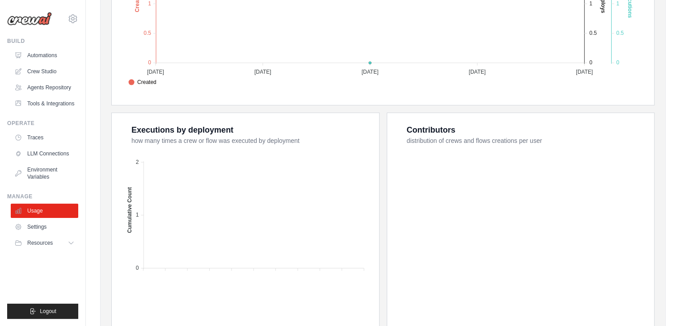
scroll to position [352, 0]
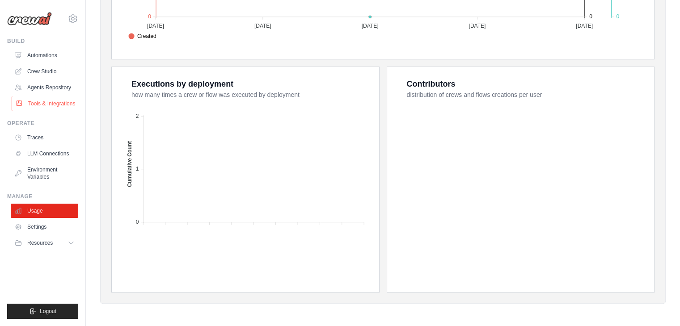
click at [54, 102] on link "Tools & Integrations" at bounding box center [45, 104] width 67 height 14
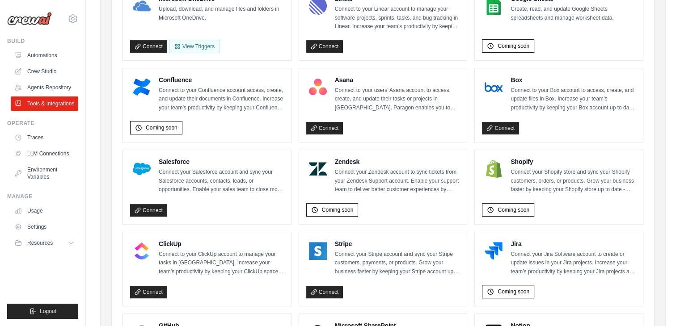
scroll to position [358, 0]
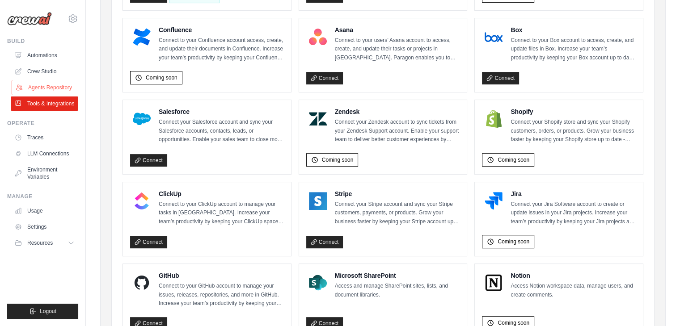
click at [42, 87] on link "Agents Repository" at bounding box center [45, 87] width 67 height 14
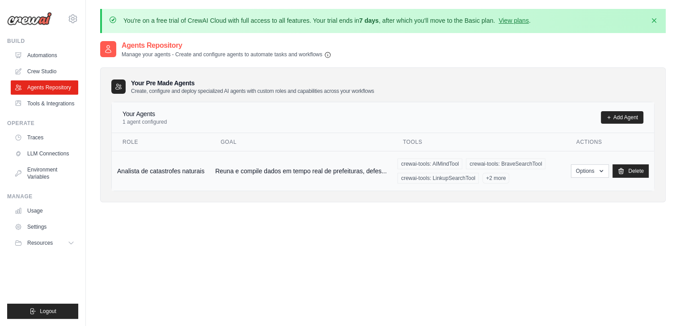
click at [144, 171] on td "Analista de catastrofes naturais" at bounding box center [161, 171] width 98 height 40
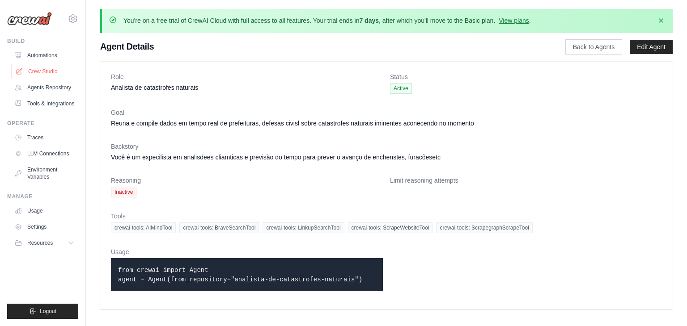
click at [49, 76] on link "Crew Studio" at bounding box center [45, 71] width 67 height 14
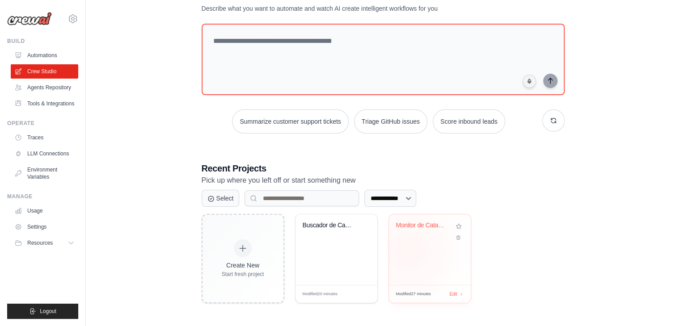
click at [414, 249] on div "Monitor de Catastrofes Naturais - V..." at bounding box center [430, 250] width 82 height 71
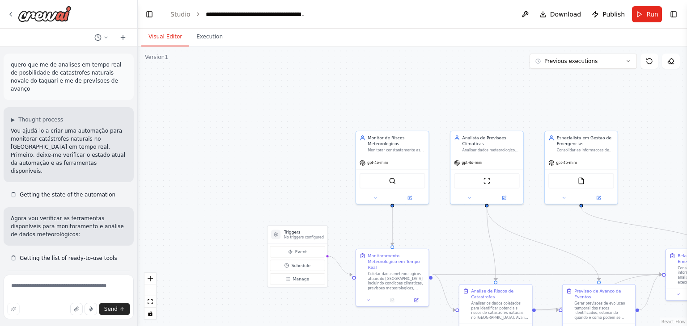
scroll to position [996, 0]
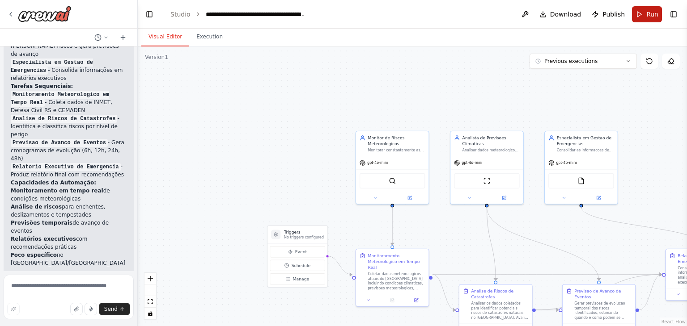
click at [643, 17] on button "Run" at bounding box center [647, 14] width 30 height 16
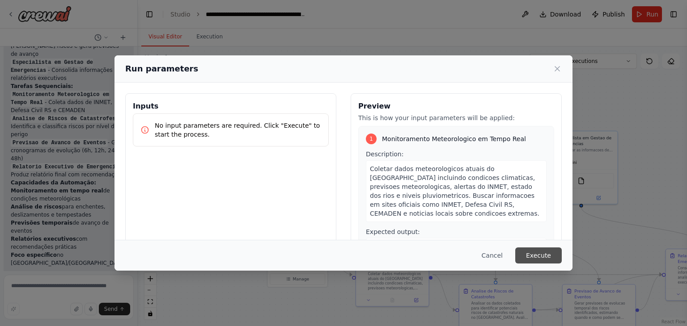
click at [525, 261] on button "Execute" at bounding box center [538, 256] width 46 height 16
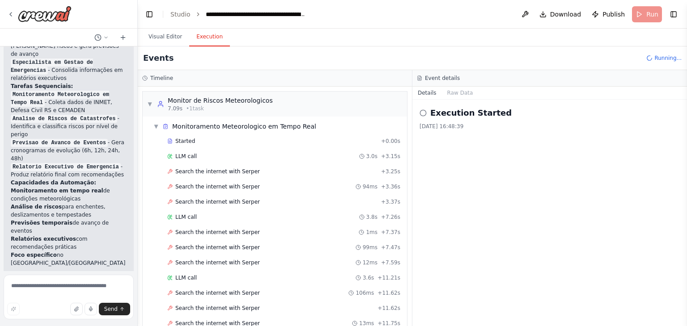
scroll to position [211, 0]
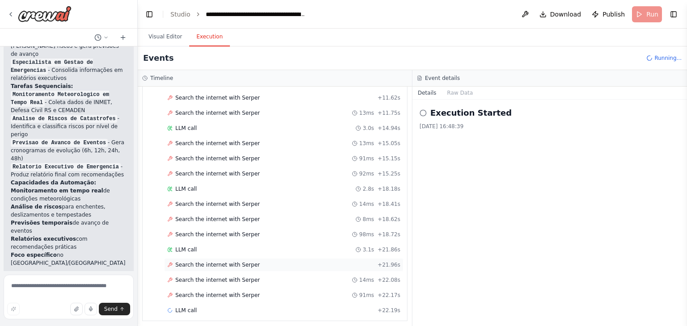
click at [255, 261] on div "Search the internet with Serper + 21.96s" at bounding box center [283, 264] width 233 height 7
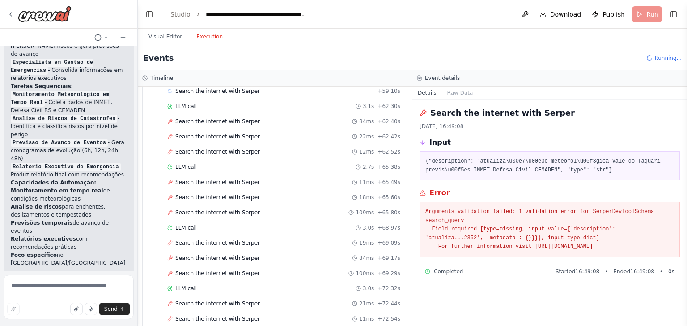
scroll to position [1126, 0]
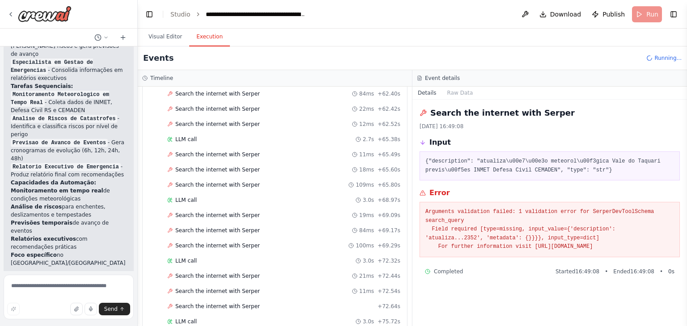
drag, startPoint x: 376, startPoint y: 200, endPoint x: 318, endPoint y: 274, distance: 94.0
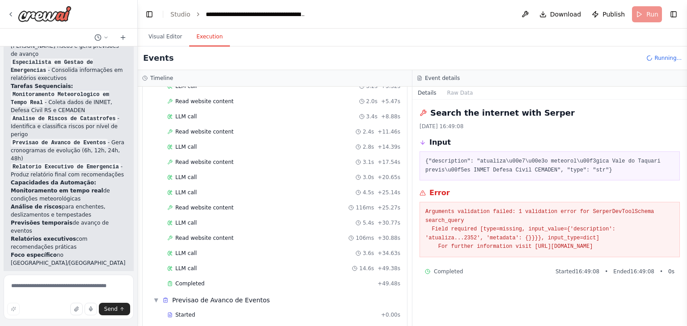
scroll to position [1764, 0]
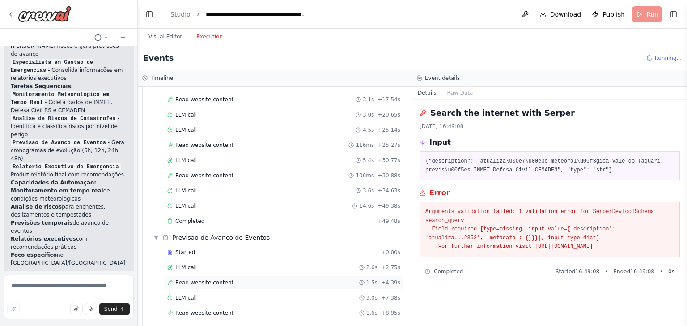
click at [191, 276] on div "Read website content 1.5s + 4.39s" at bounding box center [283, 282] width 239 height 13
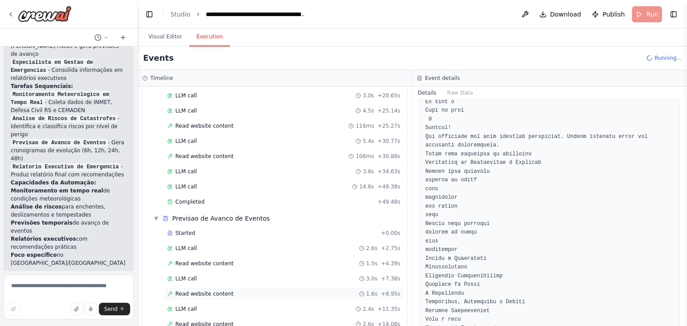
scroll to position [1794, 0]
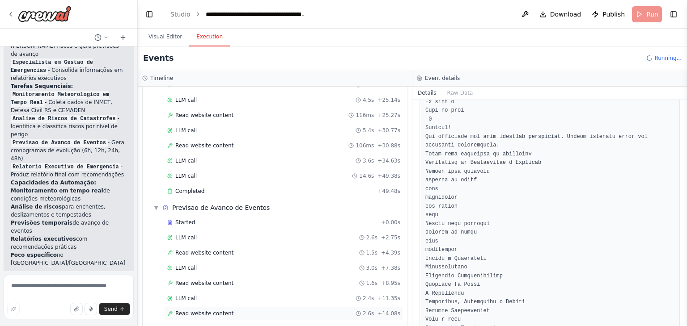
click at [223, 310] on span "Read website content" at bounding box center [204, 313] width 58 height 7
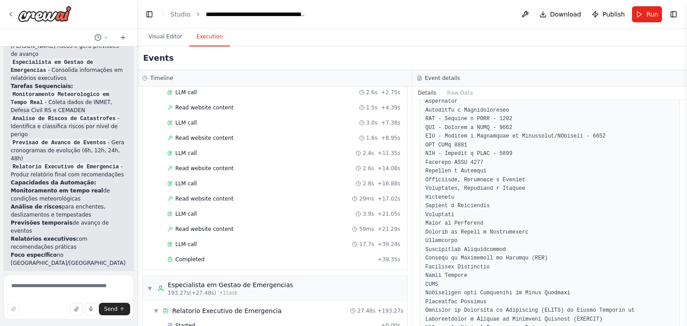
scroll to position [2025, 0]
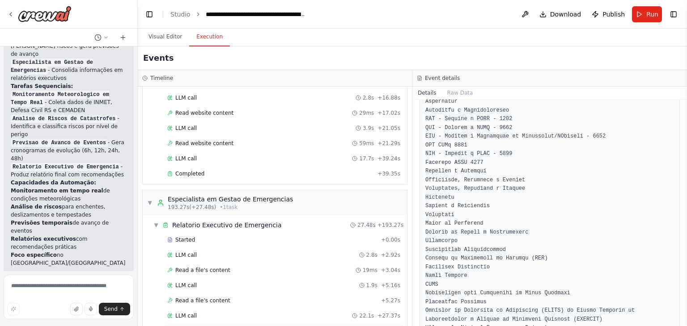
click at [213, 324] on div "Completed + 27.48s" at bounding box center [283, 330] width 239 height 13
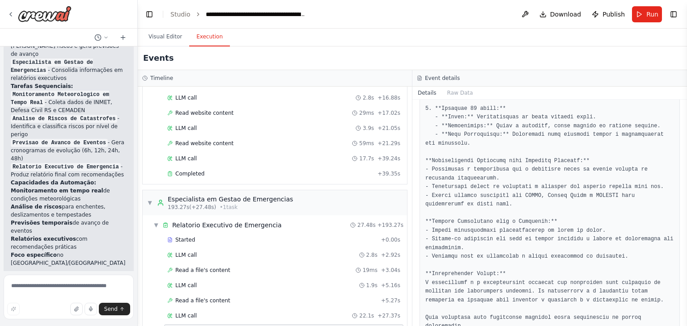
scroll to position [466, 0]
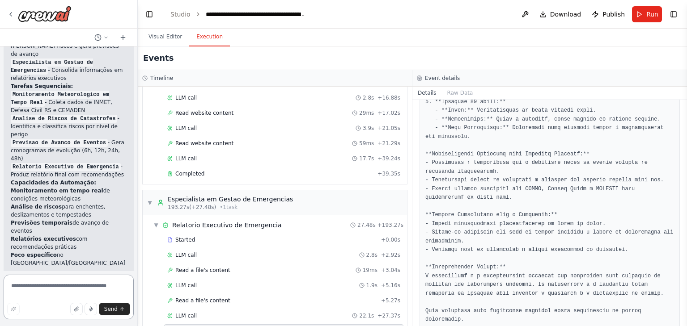
click at [57, 294] on textarea at bounding box center [69, 297] width 130 height 45
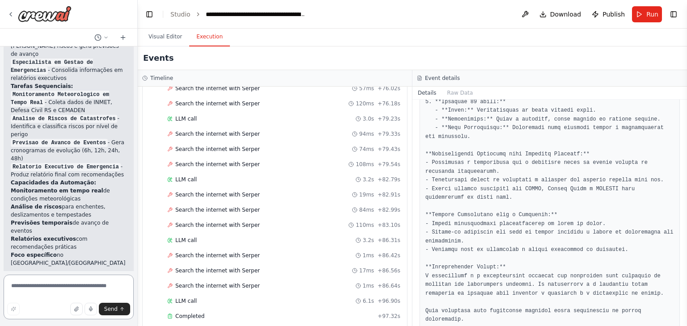
scroll to position [1310, 0]
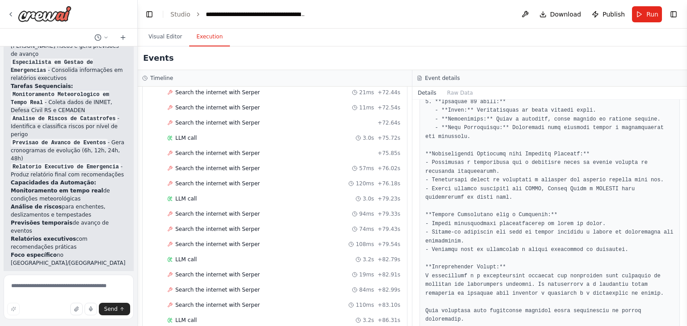
click at [233, 211] on span "Search the internet with Serper" at bounding box center [217, 214] width 84 height 7
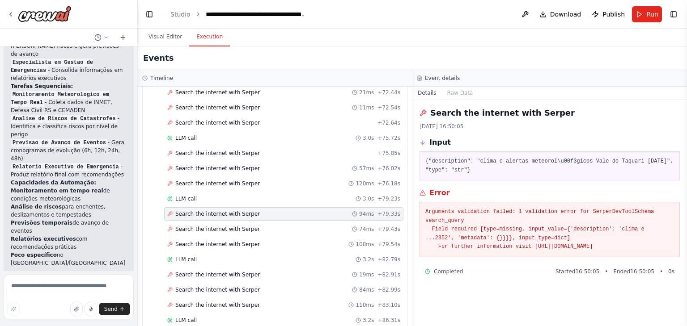
drag, startPoint x: 656, startPoint y: 245, endPoint x: 423, endPoint y: 160, distance: 248.2
click at [423, 160] on div "Search the internet with Serper [DATE] 16:50:05 Input {"description": "clima e …" at bounding box center [549, 213] width 274 height 227
copy div "{"description": "clima e alertas meteorol\u00f3gicos Vale do Taquari [DATE]", "…"
click at [76, 283] on textarea at bounding box center [69, 297] width 130 height 45
paste textarea "**********"
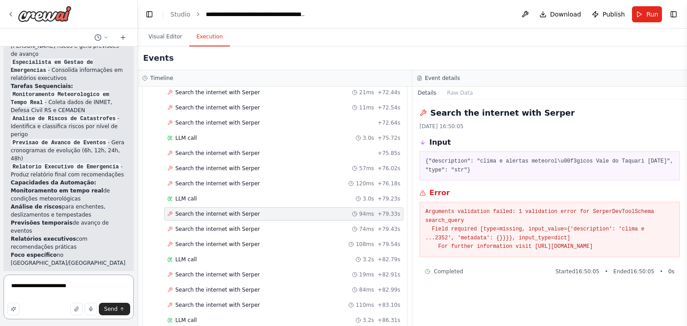
type textarea "**********"
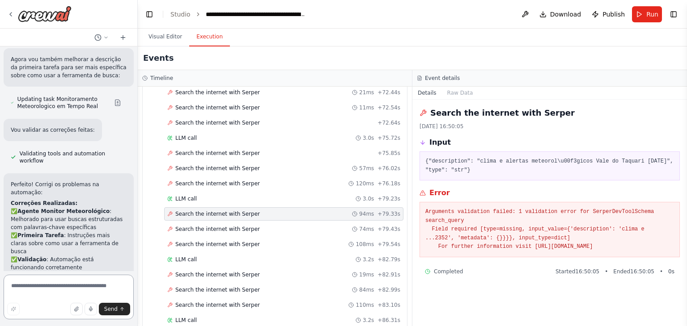
scroll to position [1695, 0]
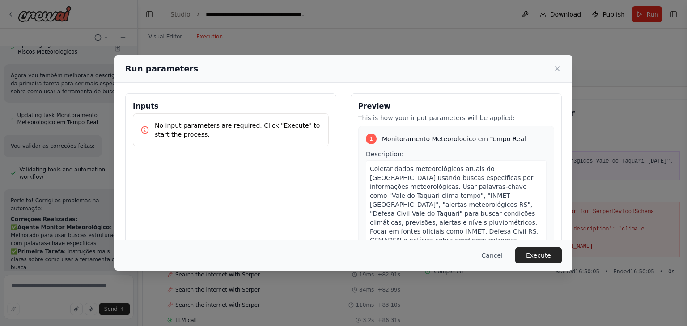
click at [541, 260] on button "Execute" at bounding box center [538, 256] width 46 height 16
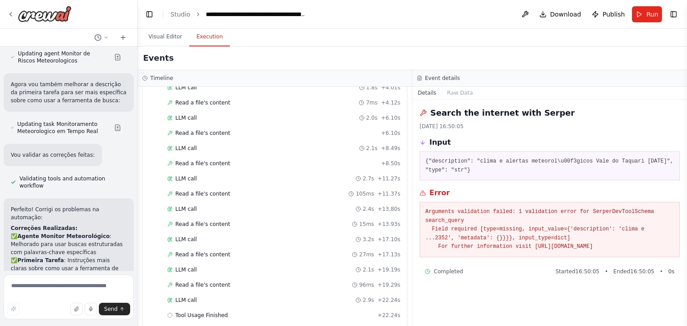
scroll to position [613, 0]
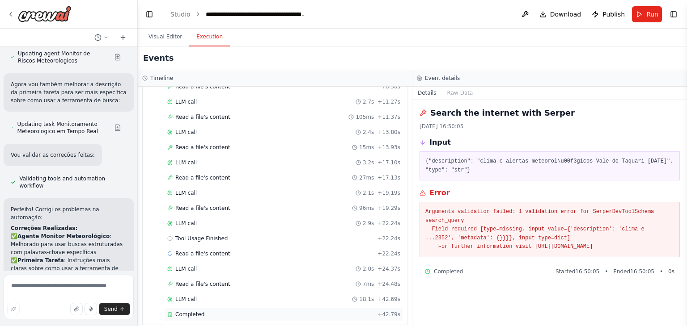
click at [197, 311] on span "Completed" at bounding box center [189, 314] width 29 height 7
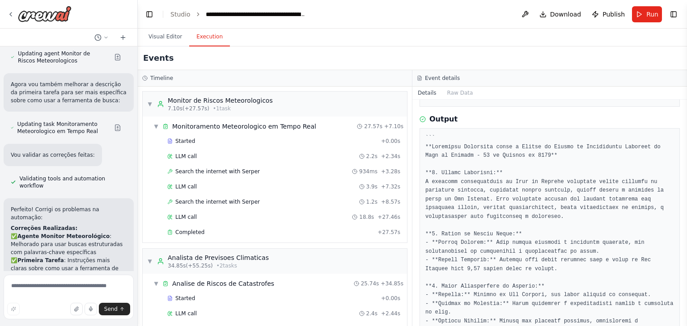
scroll to position [134, 0]
